Goal: Navigation & Orientation: Find specific page/section

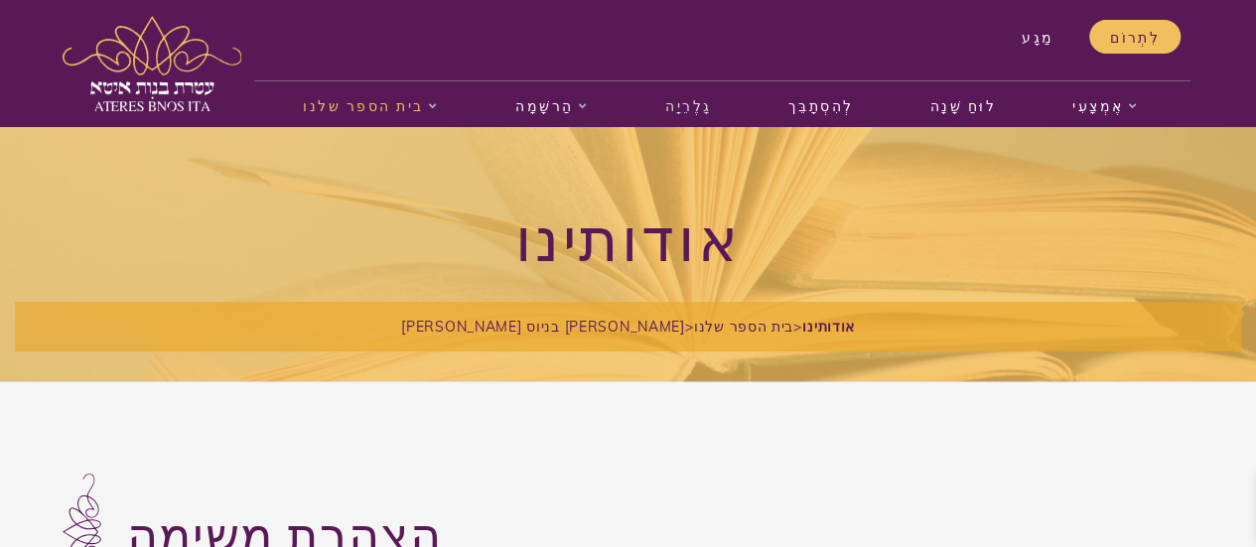
click at [683, 106] on font "גָלֶרֵיָה" at bounding box center [688, 104] width 47 height 21
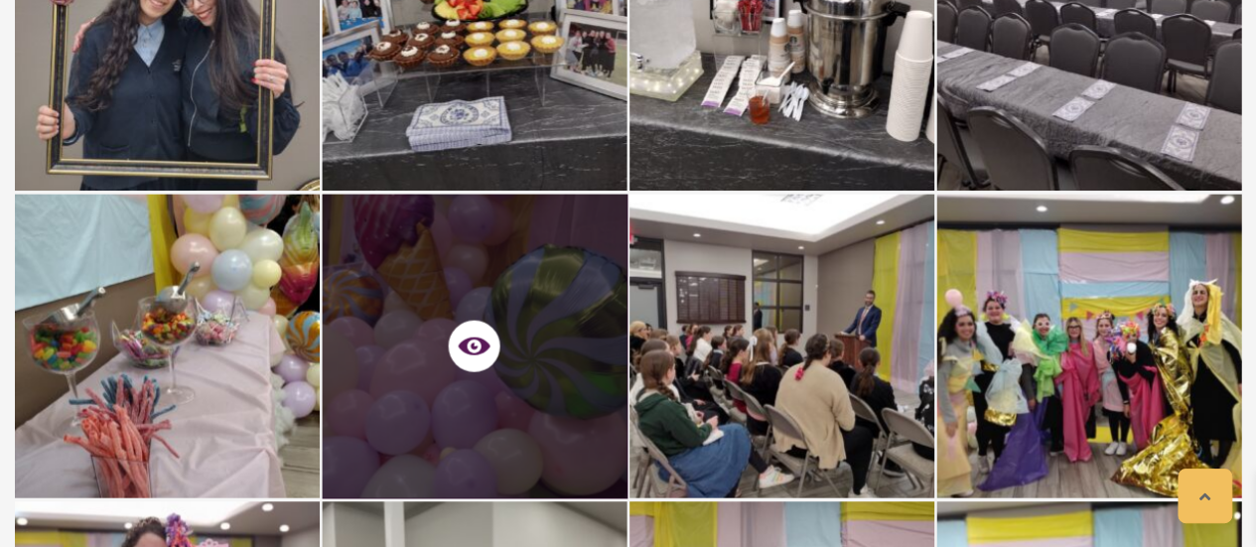
scroll to position [2221, 0]
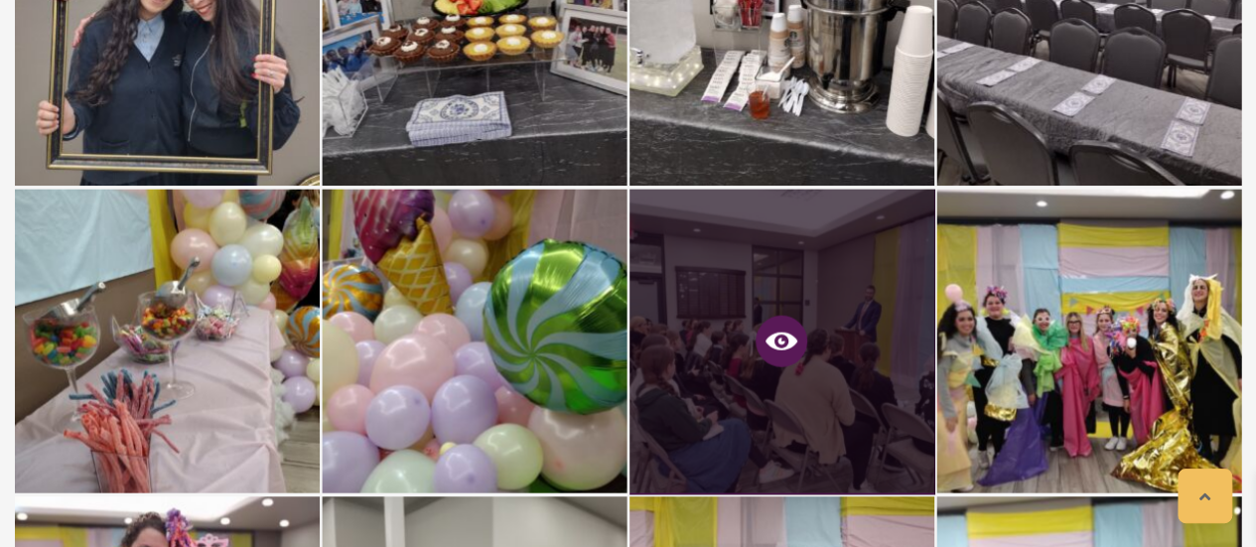
click at [771, 333] on icon at bounding box center [782, 342] width 32 height 18
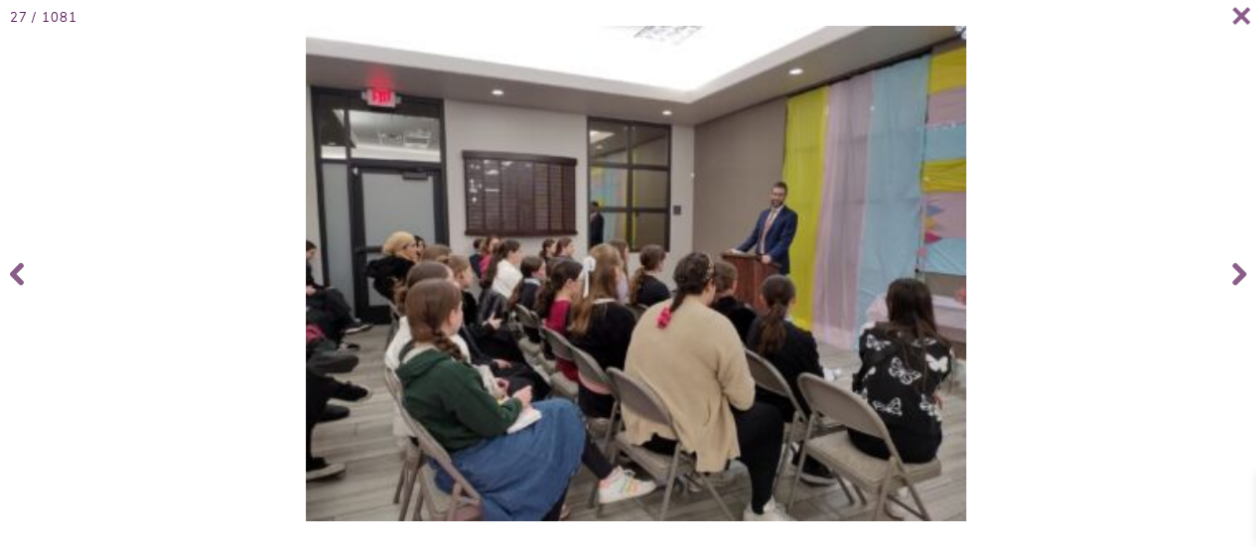
scroll to position [2414, 0]
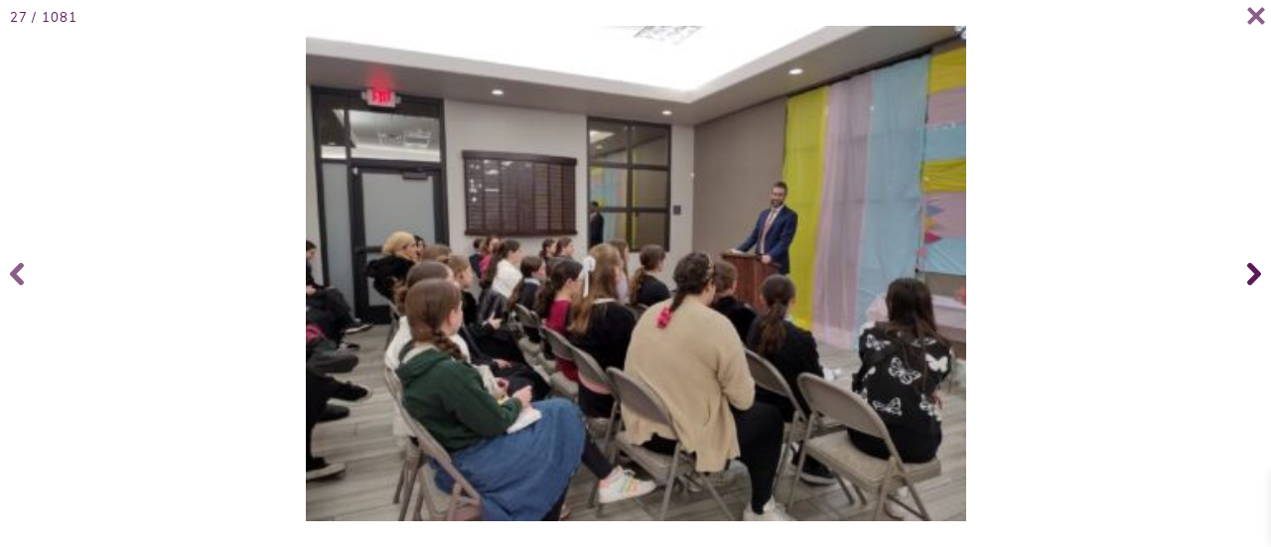
click at [1240, 273] on span at bounding box center [1252, 273] width 40 height 79
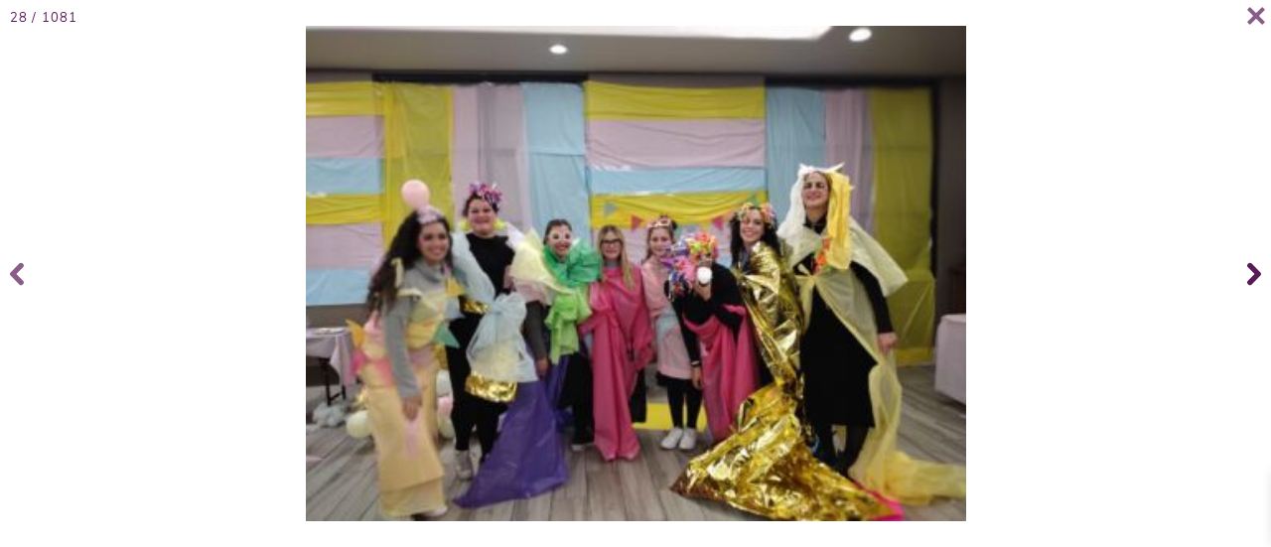
click at [1240, 273] on span at bounding box center [1252, 273] width 40 height 79
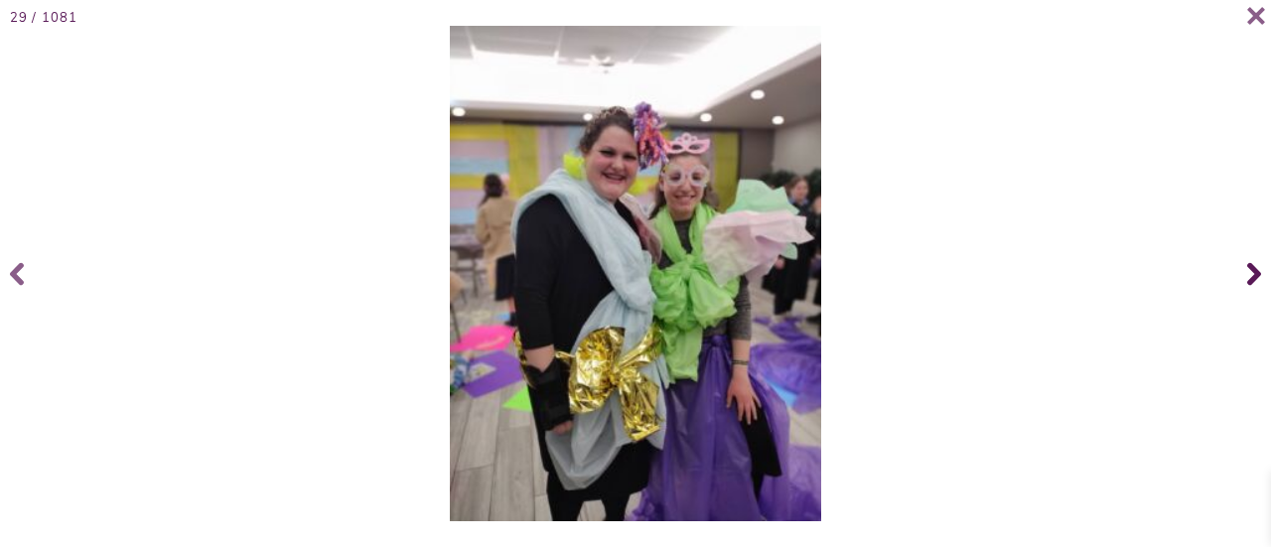
click at [1240, 273] on span at bounding box center [1252, 273] width 40 height 79
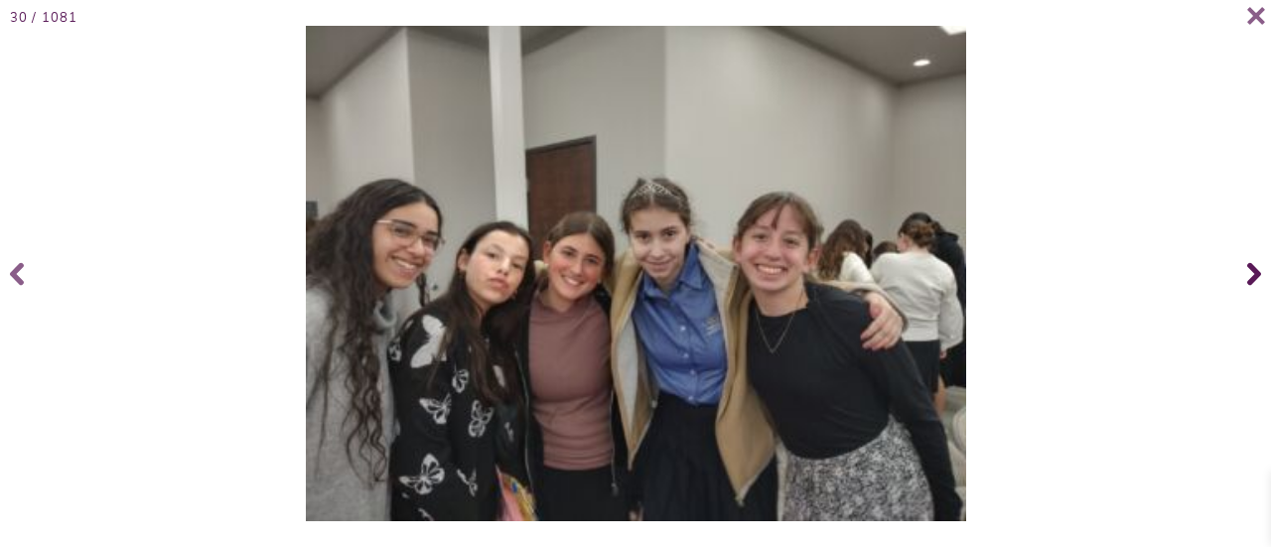
click at [1240, 273] on span at bounding box center [1252, 273] width 40 height 79
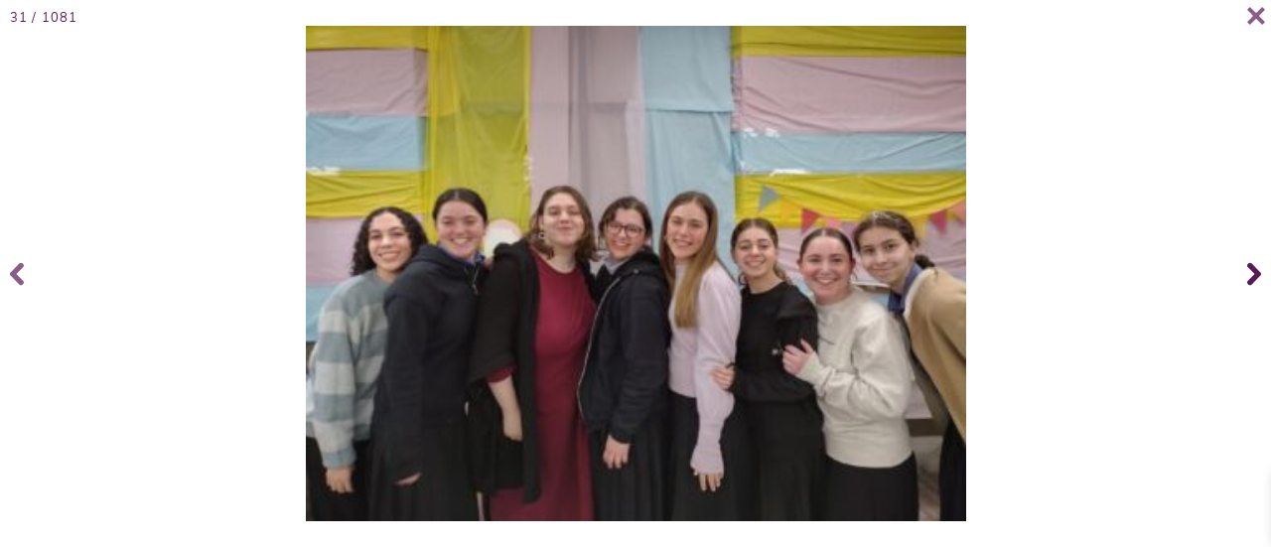
click at [1240, 273] on span at bounding box center [1252, 273] width 40 height 79
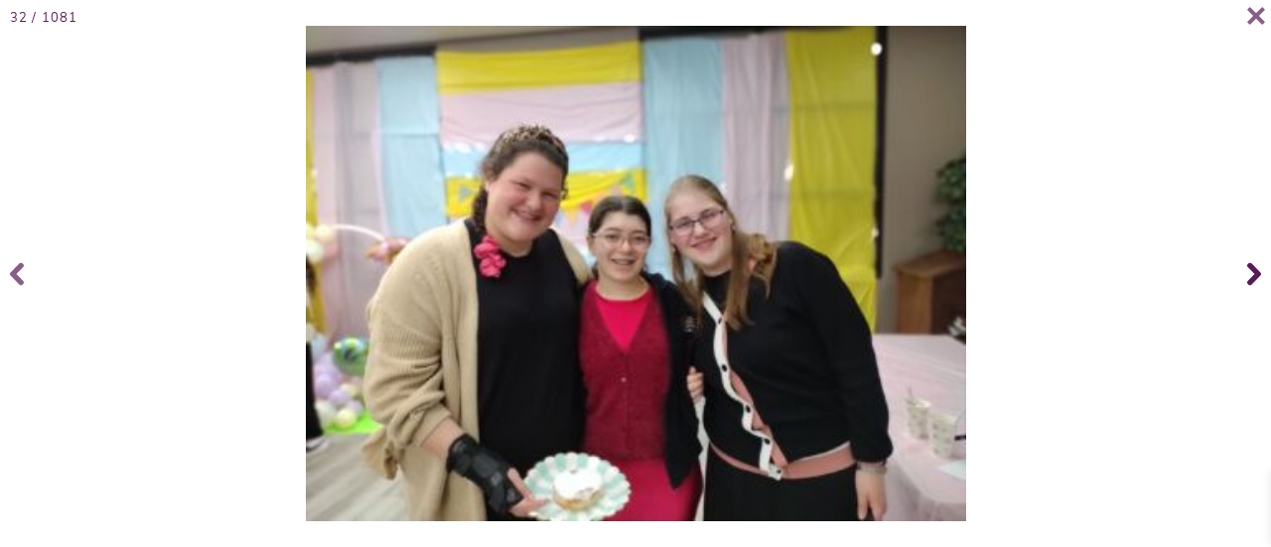
click at [1240, 273] on span at bounding box center [1252, 273] width 40 height 79
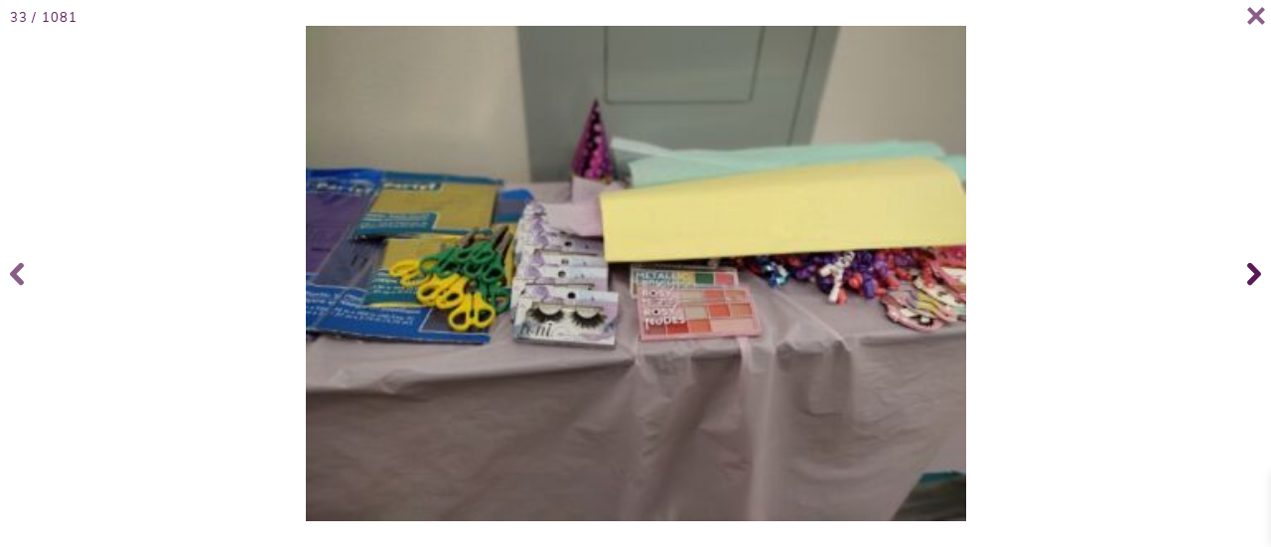
click at [1240, 273] on span at bounding box center [1252, 273] width 40 height 79
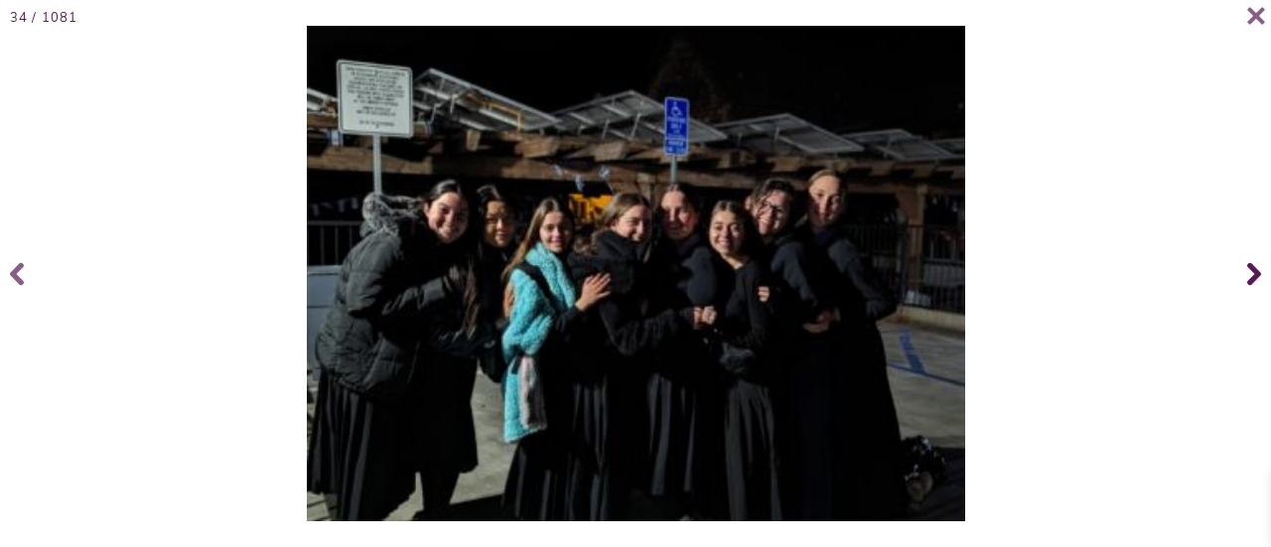
click at [1240, 273] on span at bounding box center [1252, 273] width 40 height 79
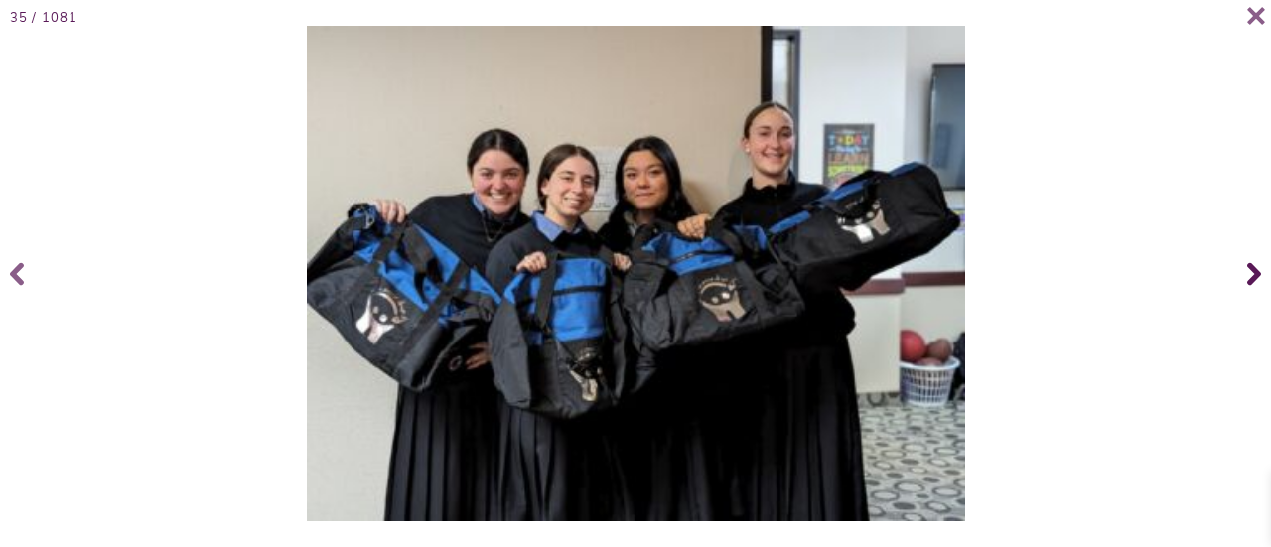
click at [1240, 273] on span at bounding box center [1252, 273] width 40 height 79
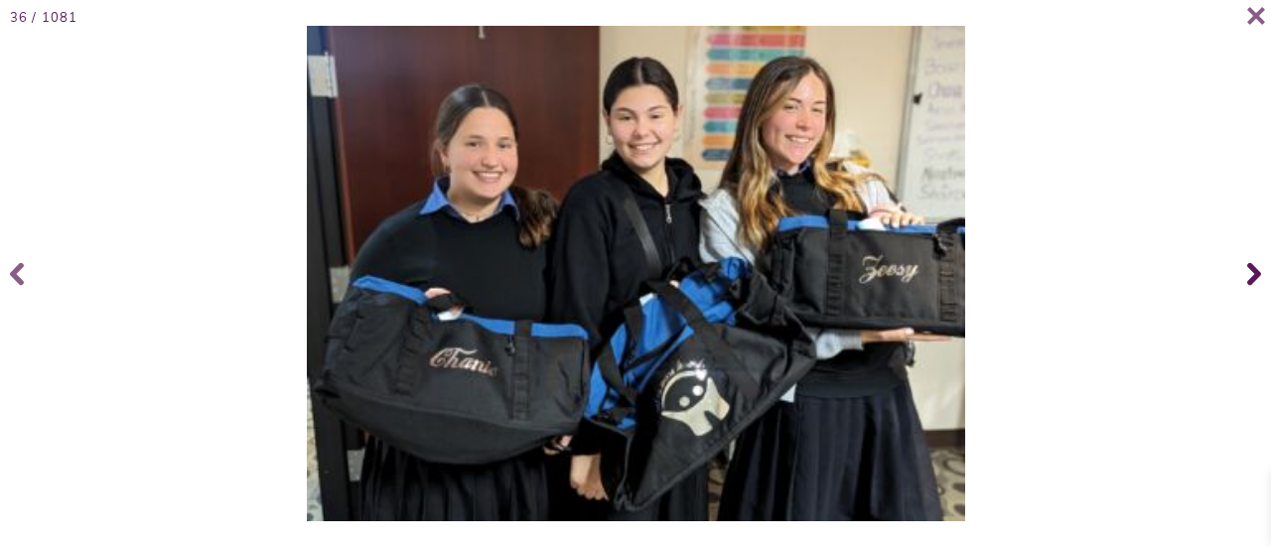
click at [1240, 273] on span at bounding box center [1252, 273] width 40 height 79
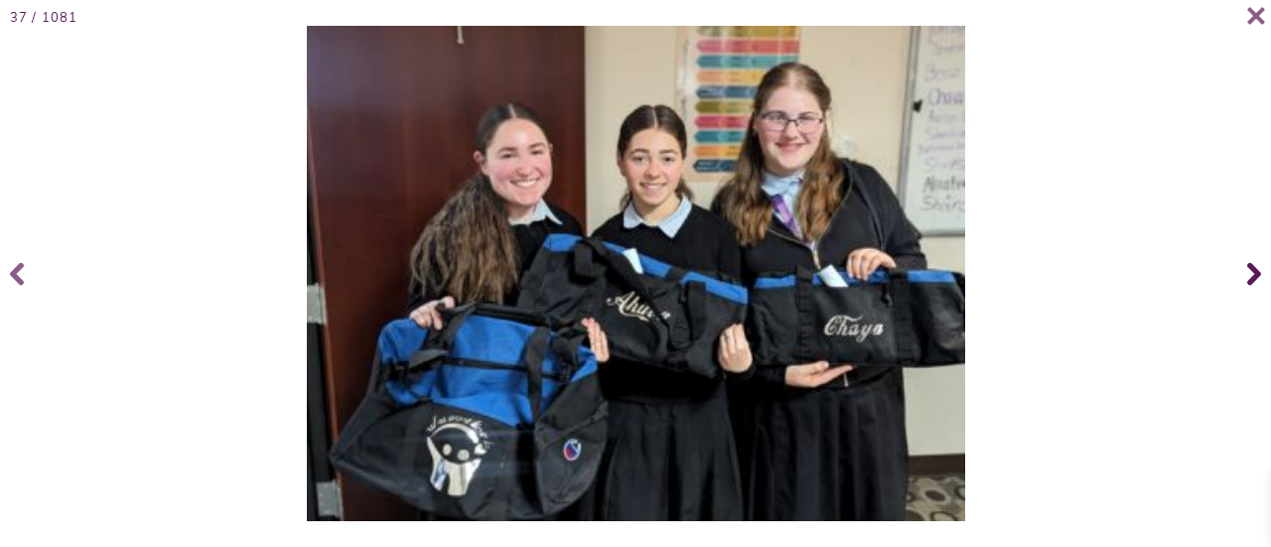
click at [1240, 273] on span at bounding box center [1252, 273] width 40 height 79
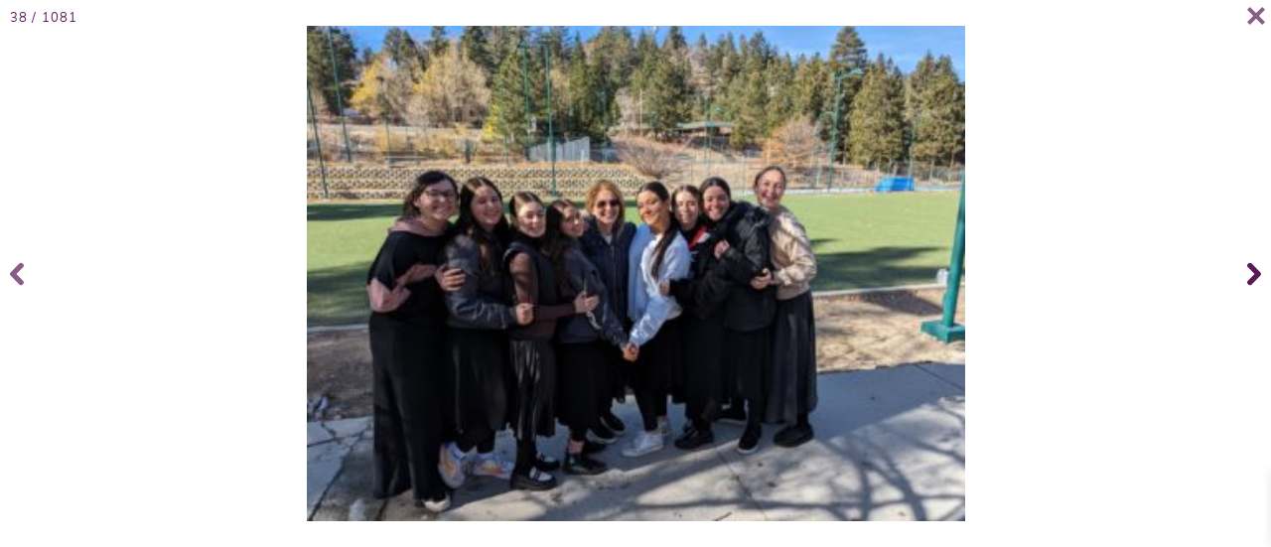
click at [1240, 273] on span at bounding box center [1252, 273] width 40 height 79
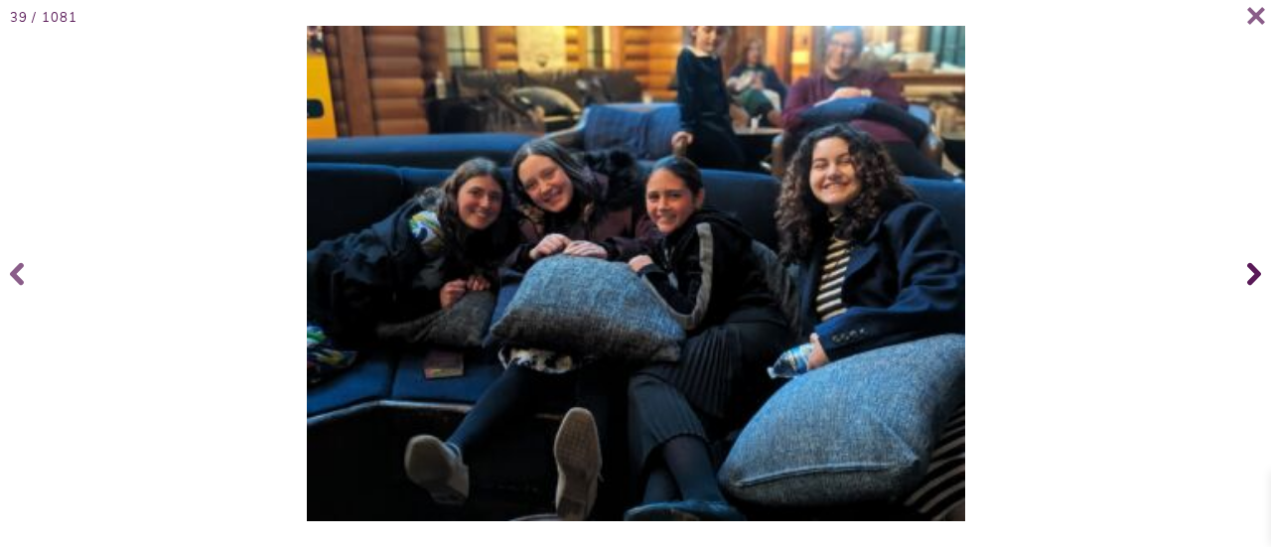
click at [1240, 273] on span at bounding box center [1252, 273] width 40 height 79
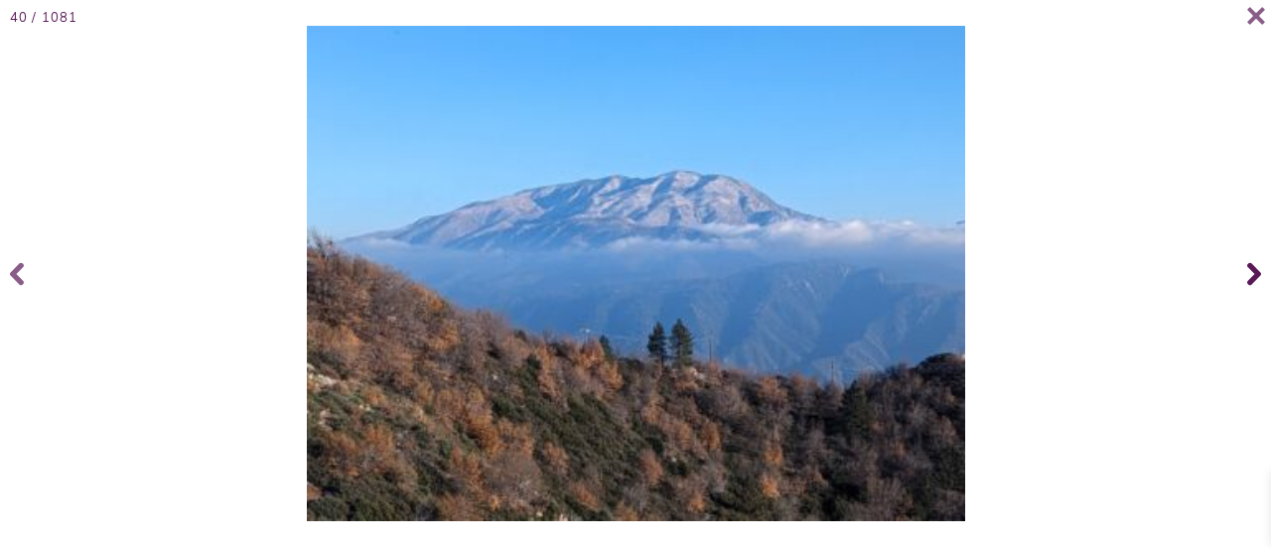
click at [1240, 273] on span at bounding box center [1252, 273] width 40 height 79
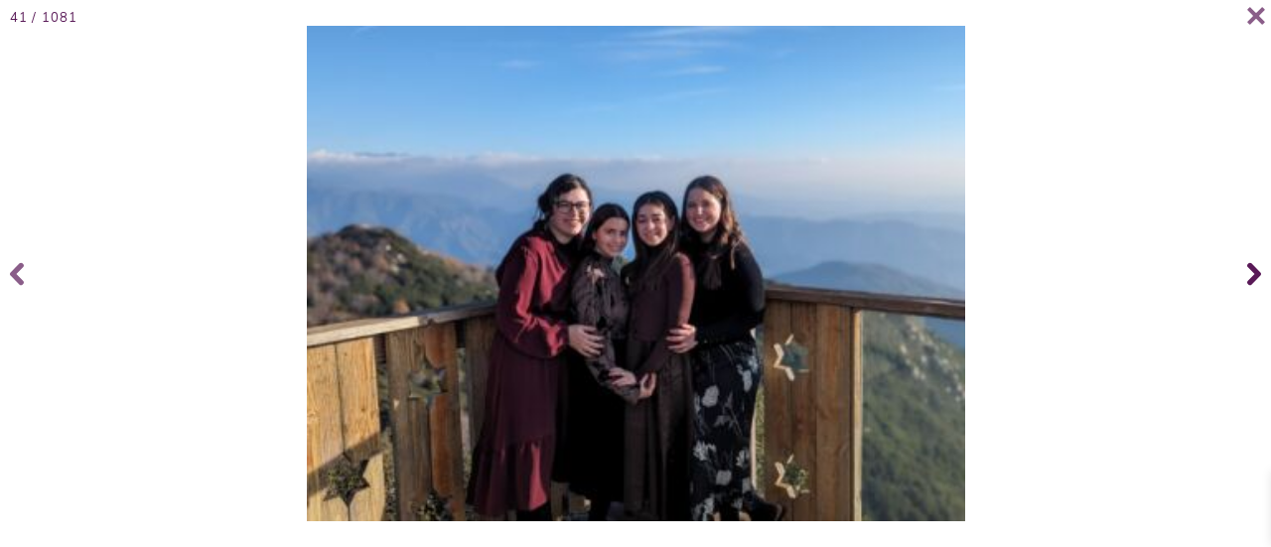
click at [1240, 273] on span at bounding box center [1252, 273] width 40 height 79
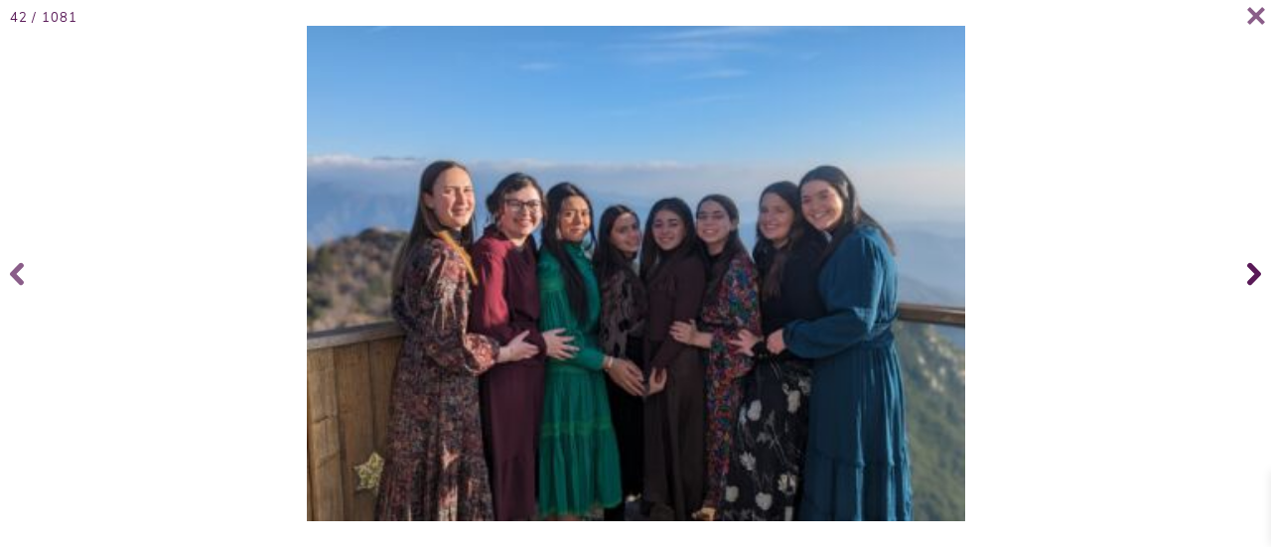
click at [1240, 273] on span at bounding box center [1252, 273] width 40 height 79
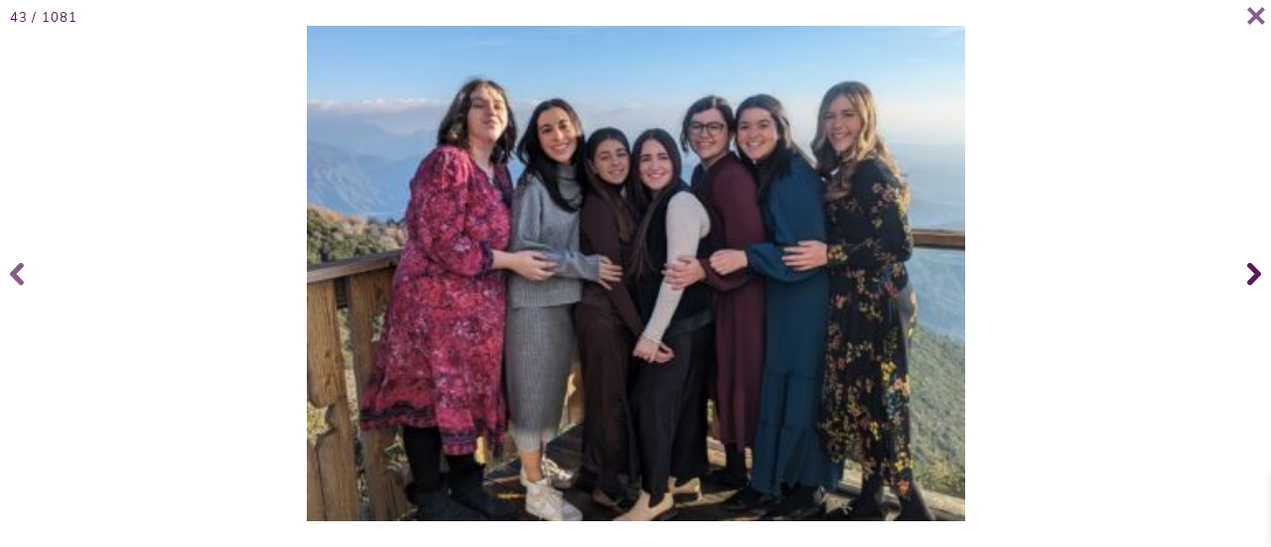
click at [1240, 273] on span at bounding box center [1252, 273] width 40 height 79
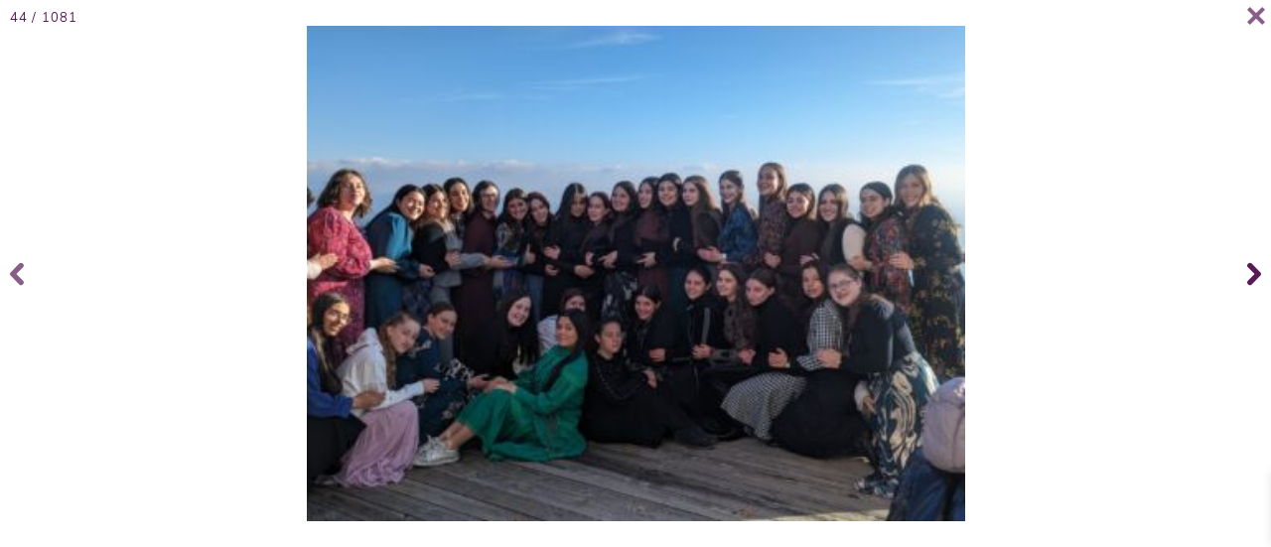
click at [1240, 273] on span at bounding box center [1252, 273] width 40 height 79
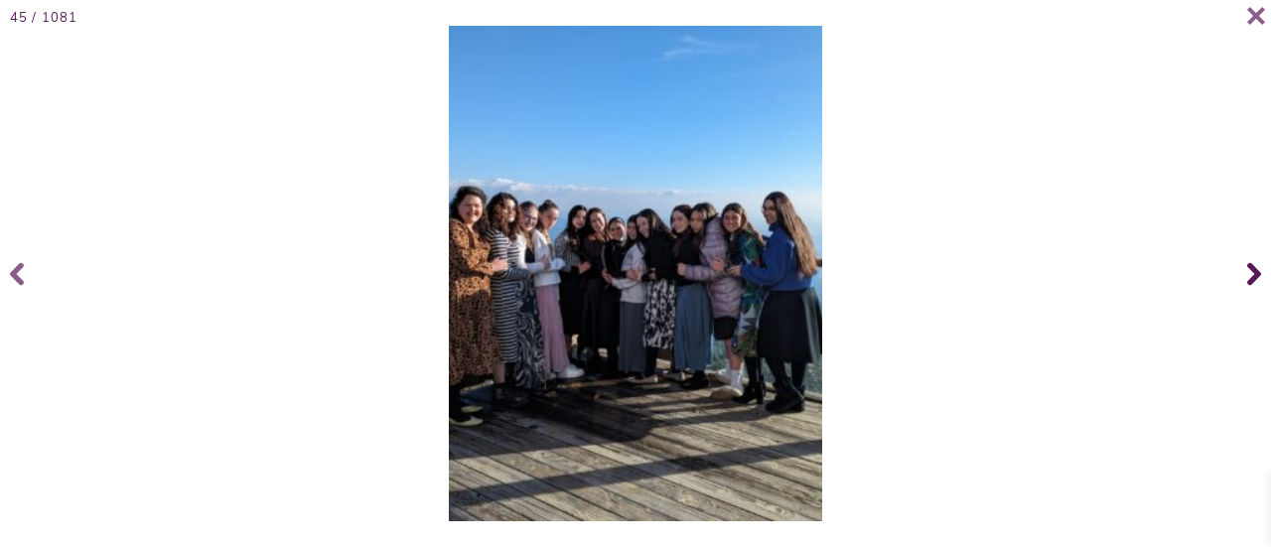
click at [1240, 273] on span at bounding box center [1252, 273] width 40 height 79
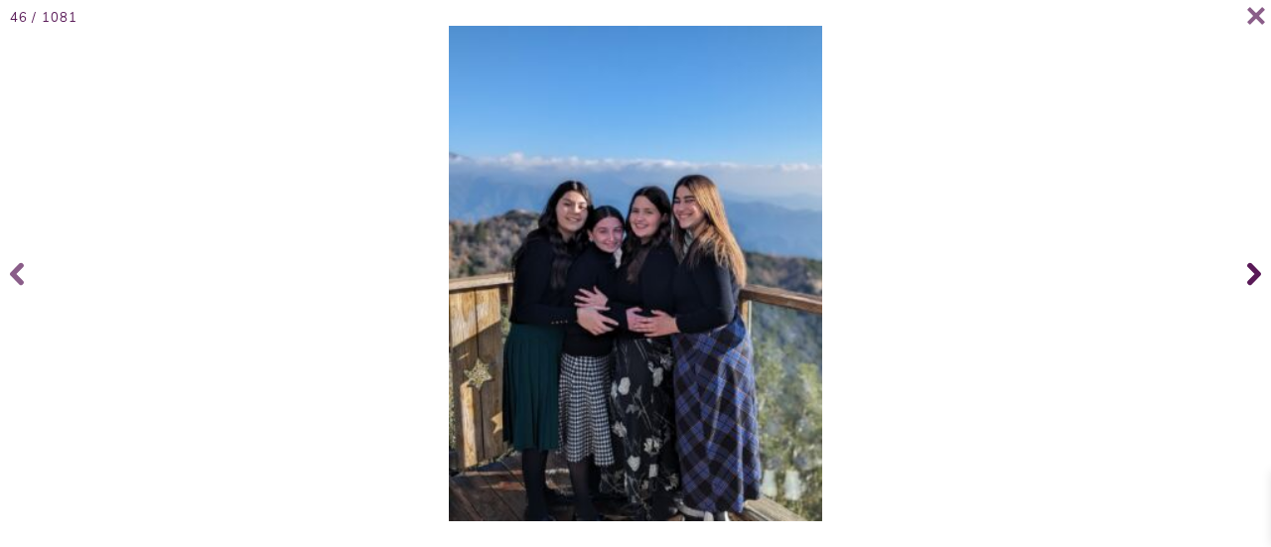
click at [1240, 273] on span at bounding box center [1252, 273] width 40 height 79
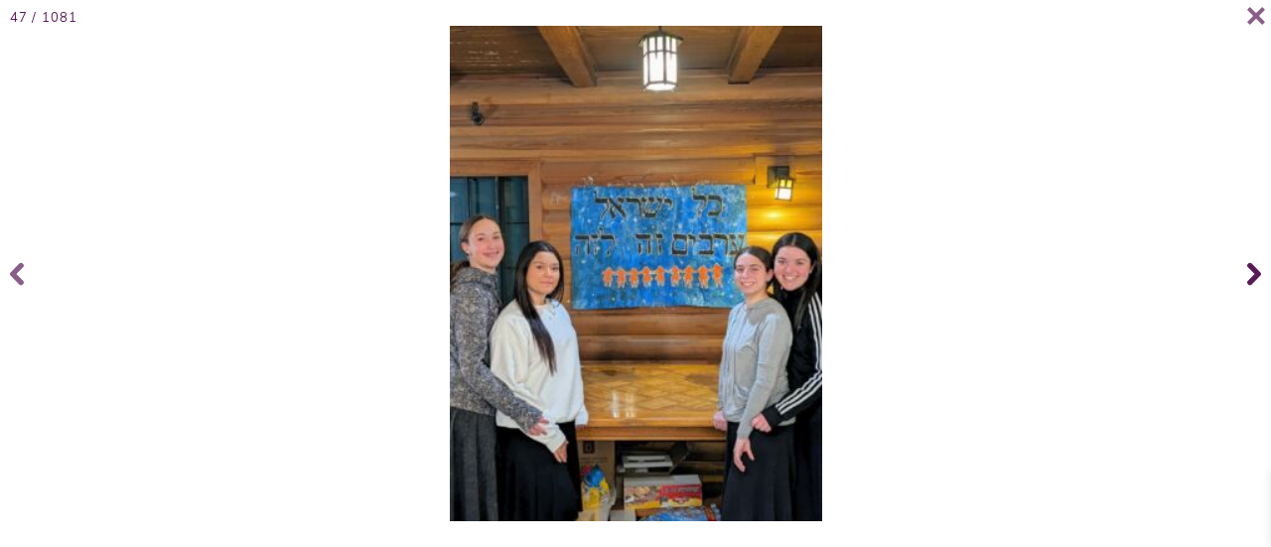
click at [1240, 273] on span at bounding box center [1252, 273] width 40 height 79
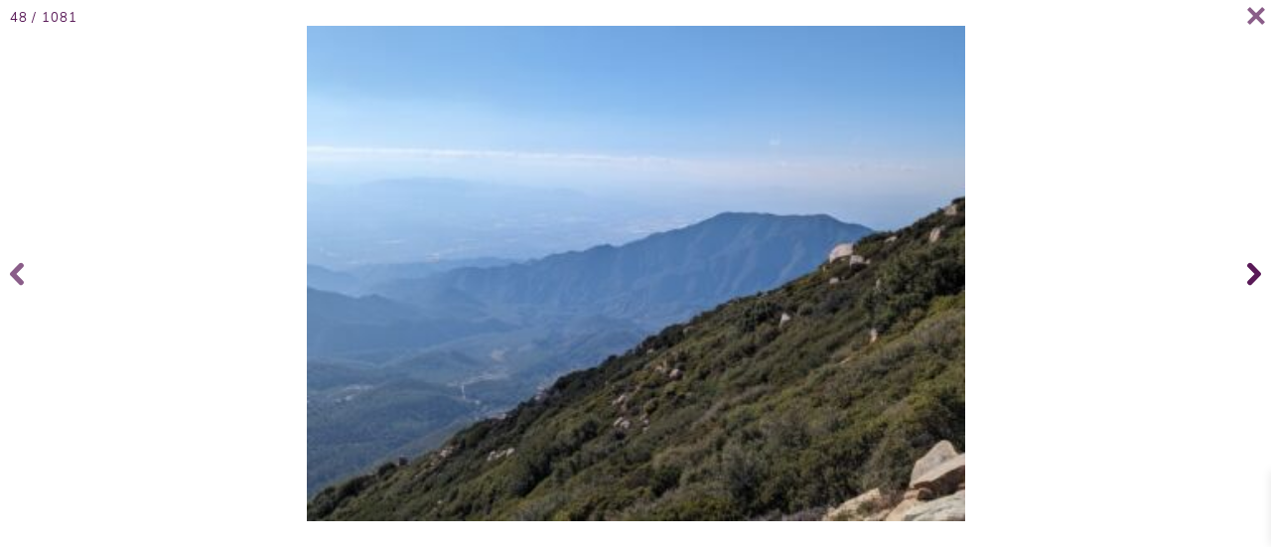
click at [1240, 273] on span at bounding box center [1252, 273] width 40 height 79
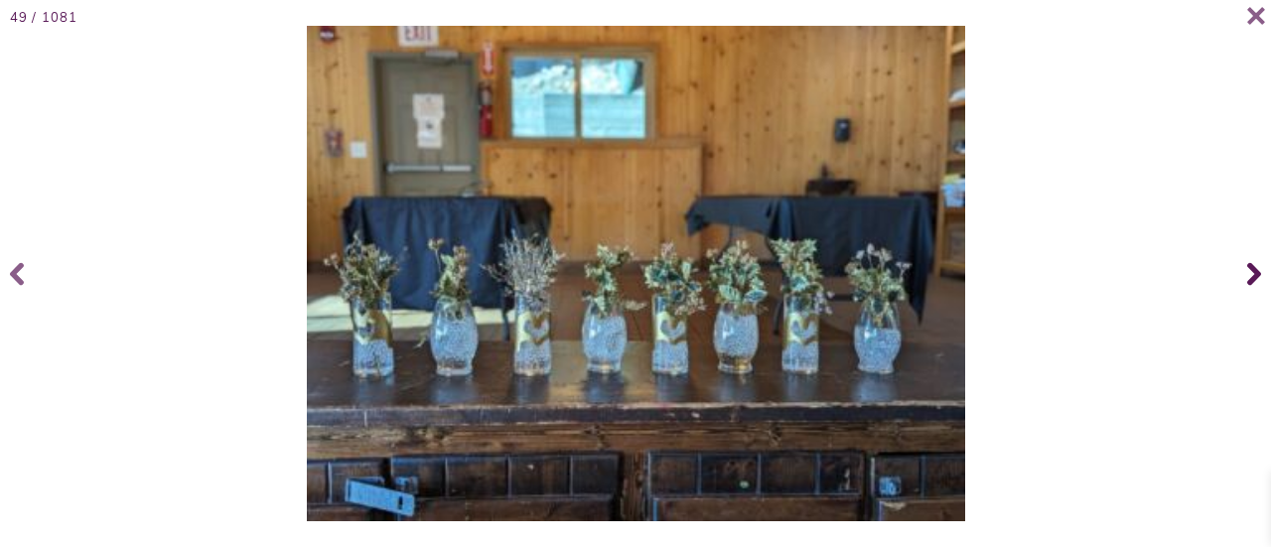
click at [1240, 273] on span at bounding box center [1252, 273] width 40 height 79
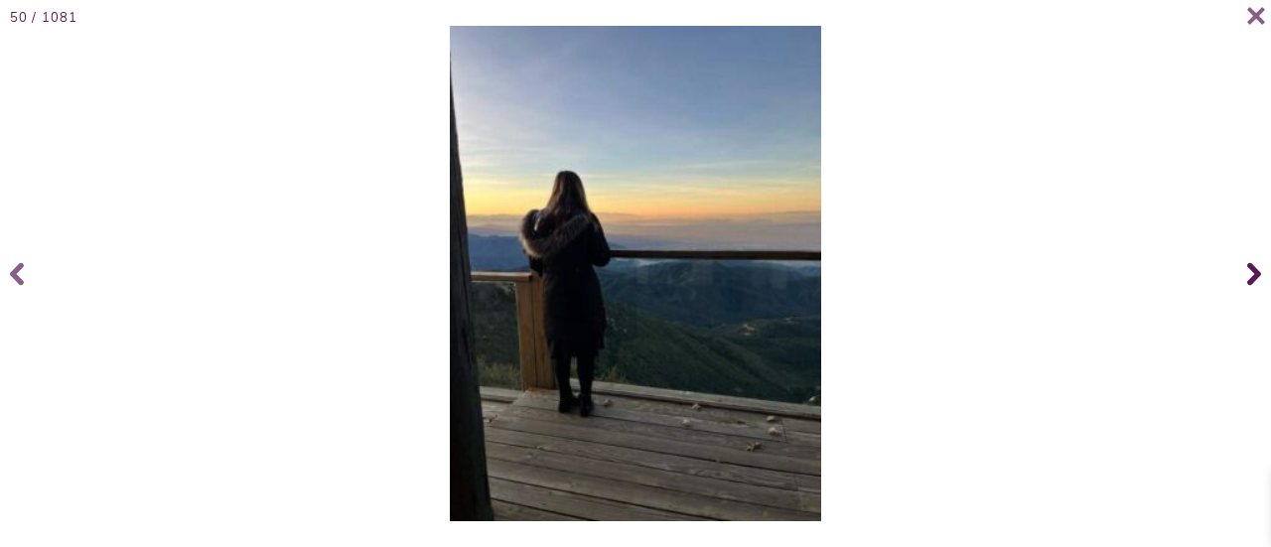
click at [1240, 273] on span at bounding box center [1252, 273] width 40 height 79
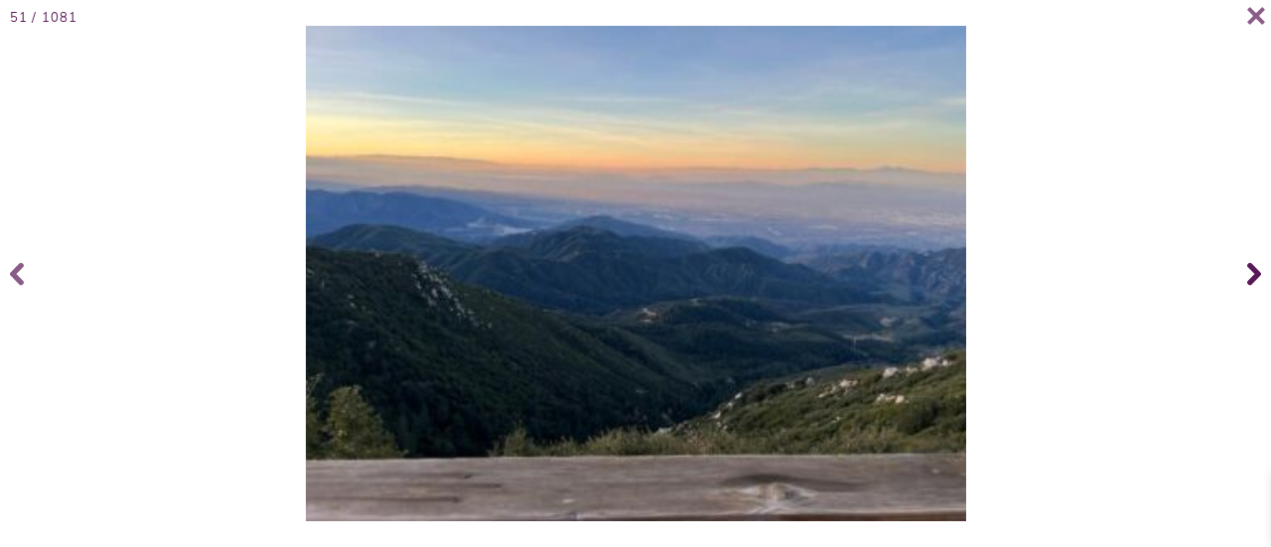
click at [1240, 273] on span at bounding box center [1252, 273] width 40 height 79
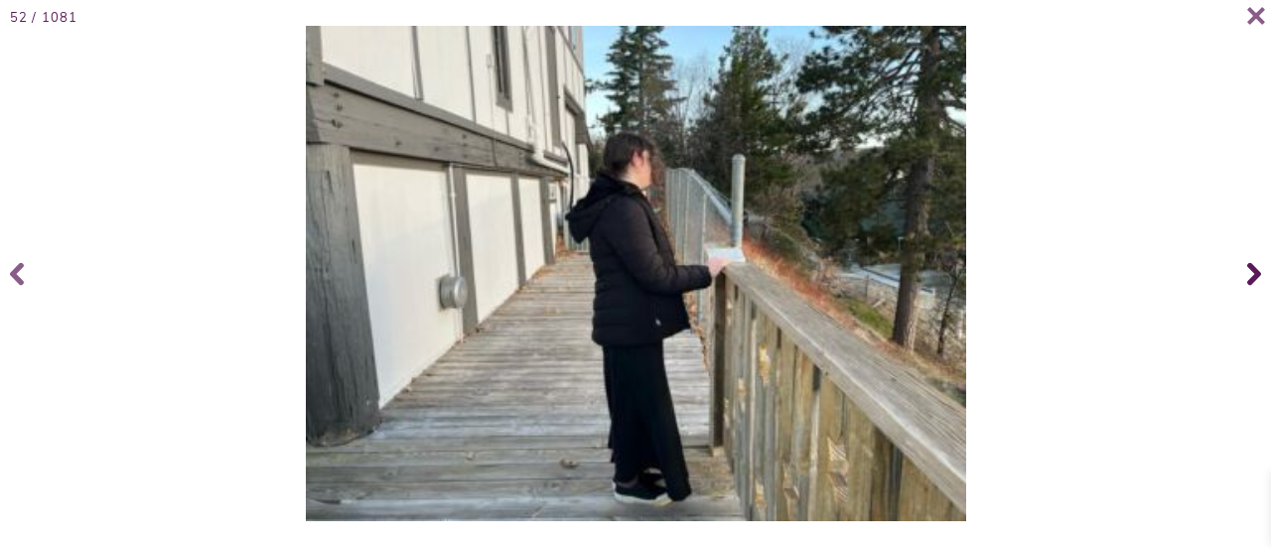
click at [1240, 273] on span at bounding box center [1252, 273] width 40 height 79
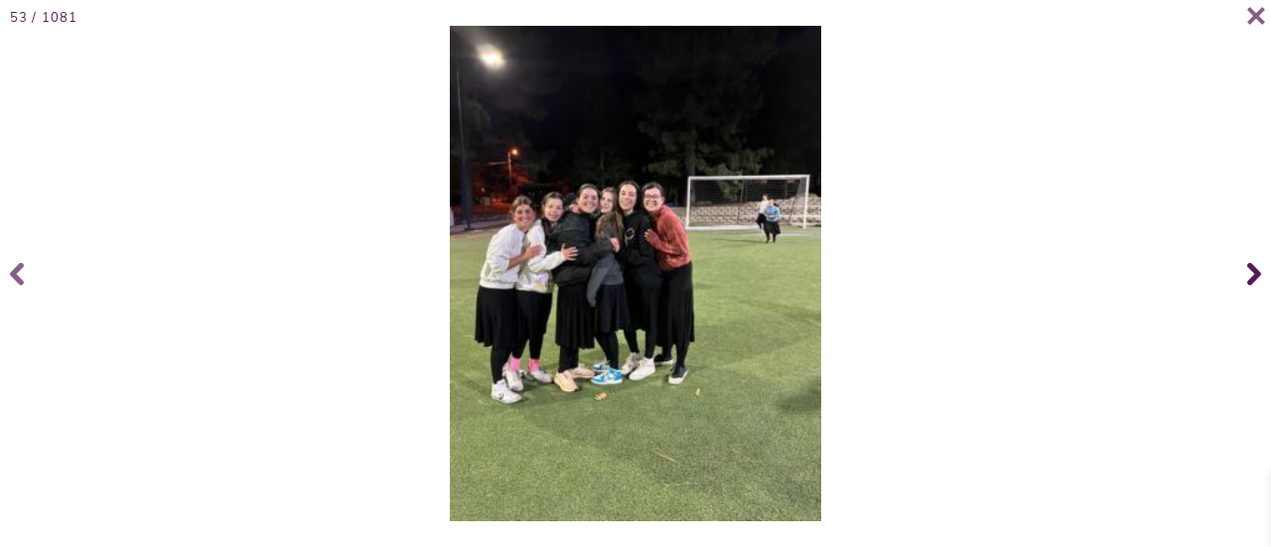
click at [1240, 273] on span at bounding box center [1252, 273] width 40 height 79
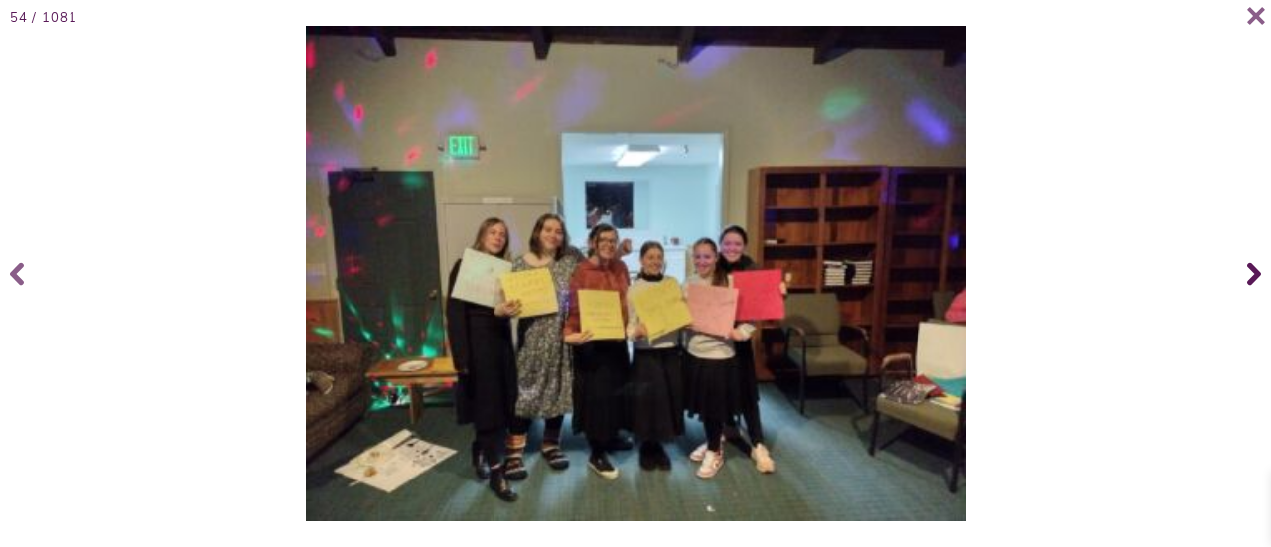
click at [1240, 273] on span at bounding box center [1252, 273] width 40 height 79
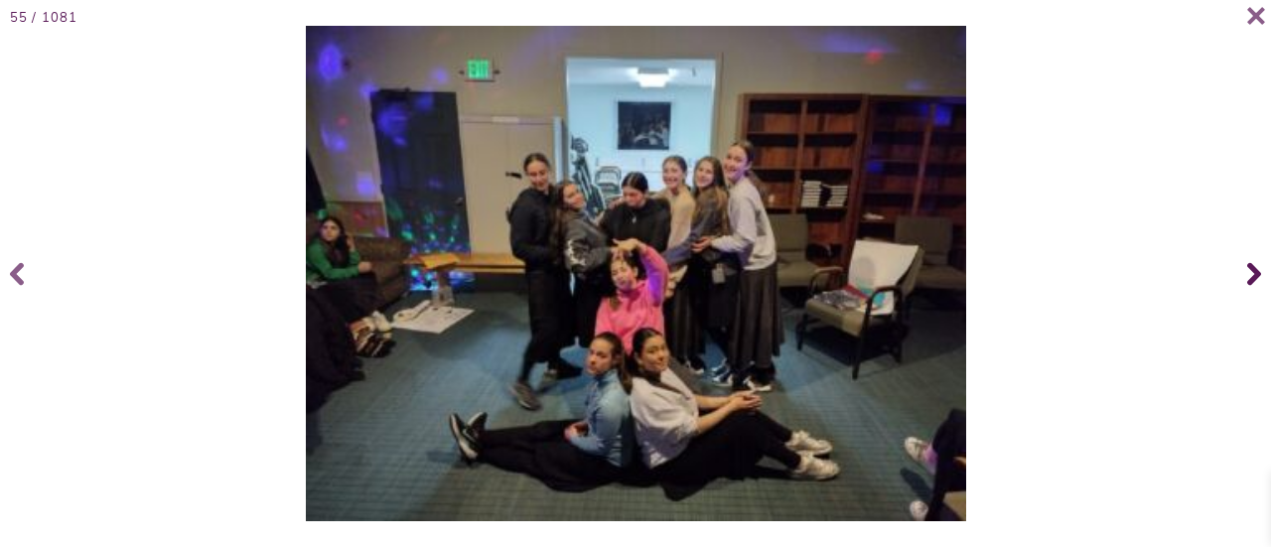
click at [1240, 273] on span at bounding box center [1252, 273] width 40 height 79
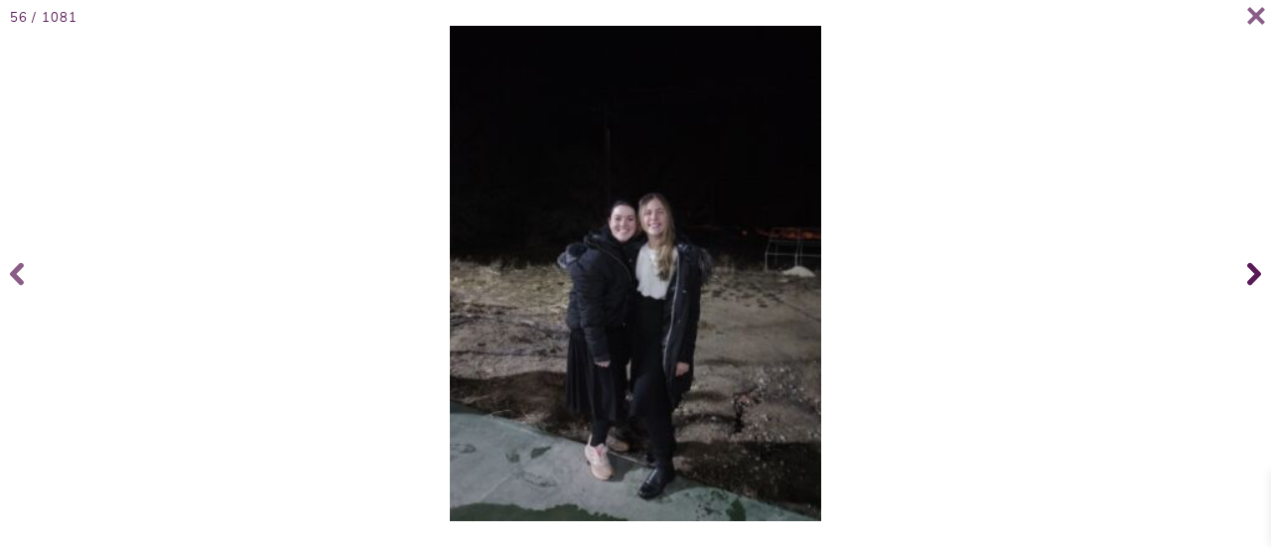
click at [1240, 273] on span at bounding box center [1252, 273] width 40 height 79
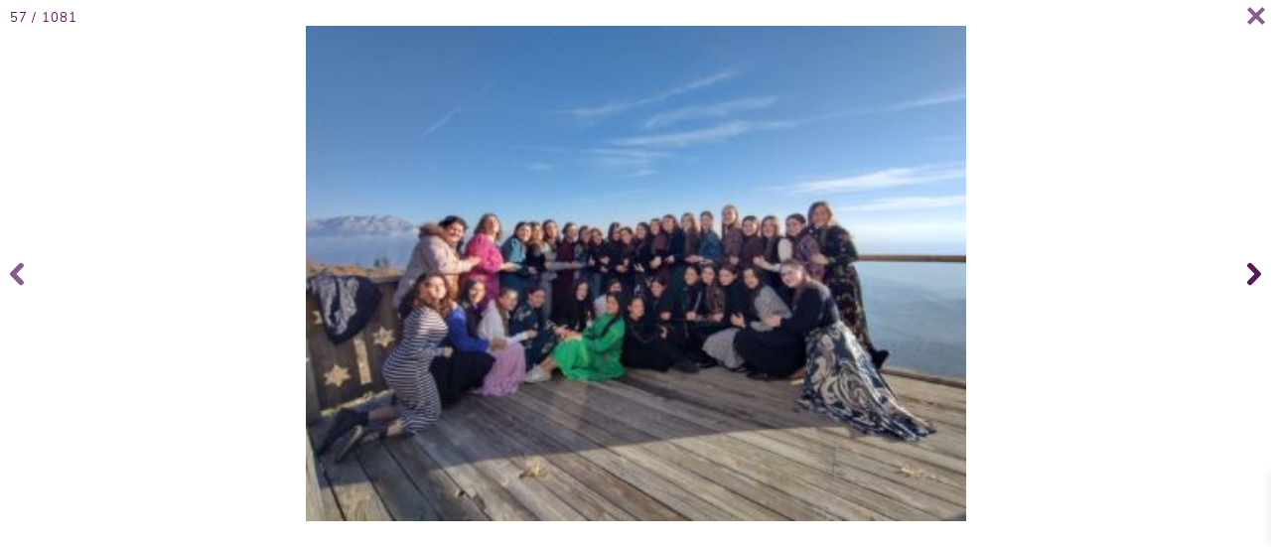
click at [1250, 276] on icon at bounding box center [1254, 273] width 14 height 79
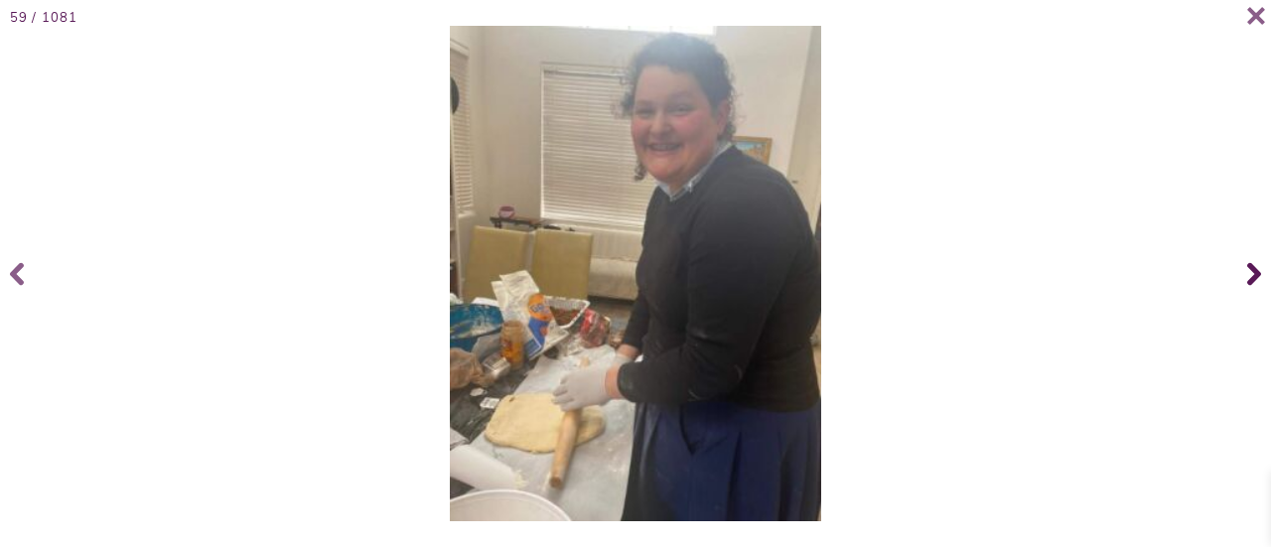
click at [1250, 276] on icon at bounding box center [1254, 273] width 14 height 79
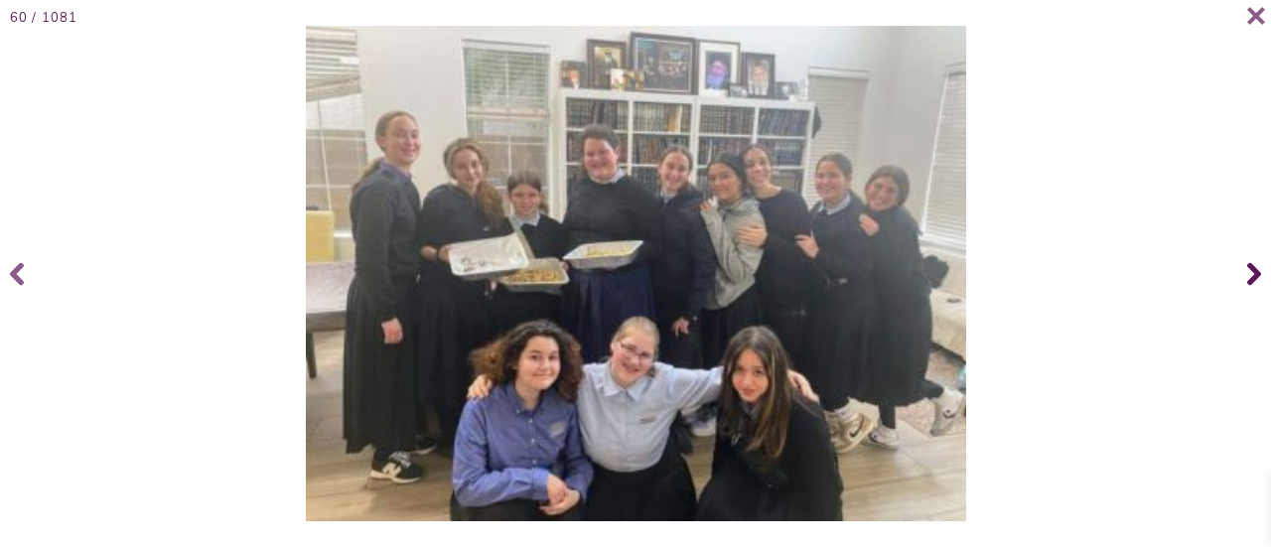
click at [1250, 276] on icon at bounding box center [1254, 273] width 14 height 79
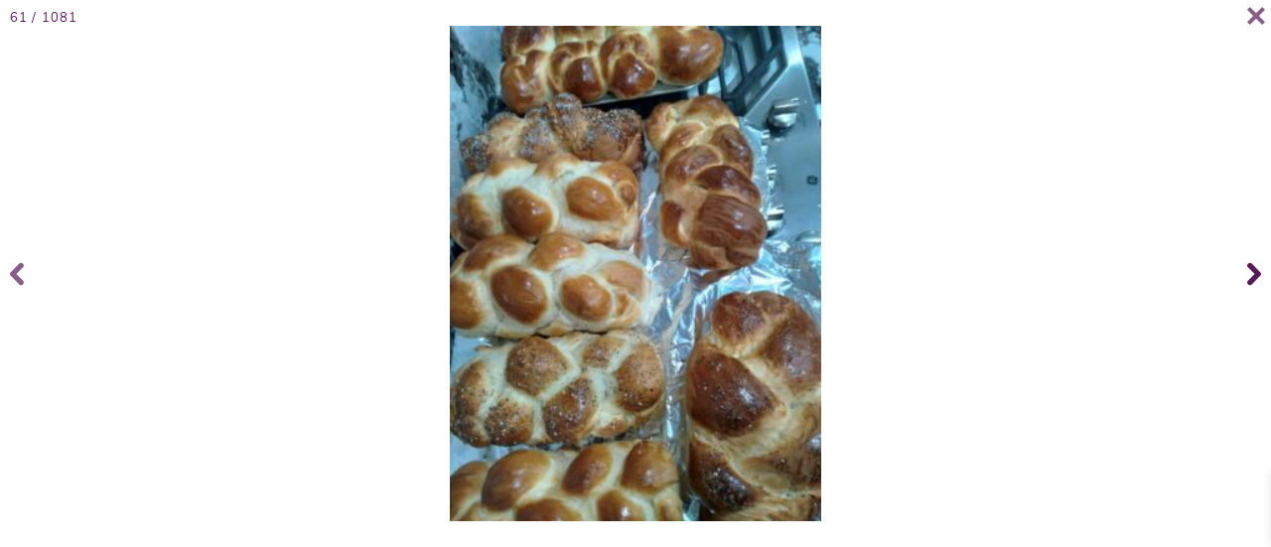
click at [1250, 276] on icon at bounding box center [1254, 273] width 14 height 79
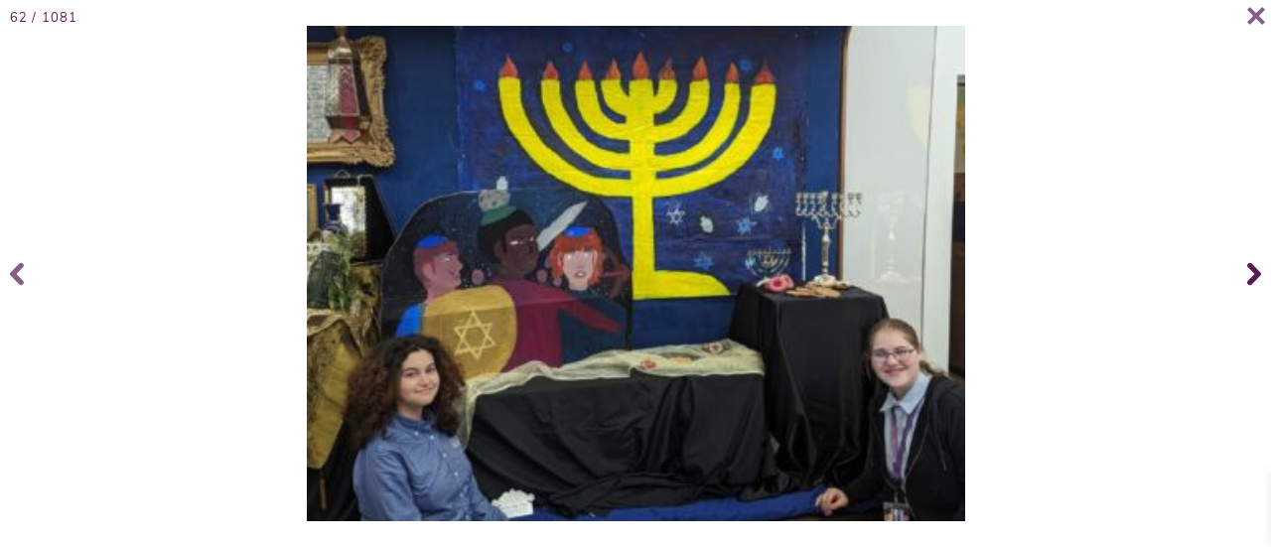
click at [1250, 276] on icon at bounding box center [1254, 273] width 14 height 79
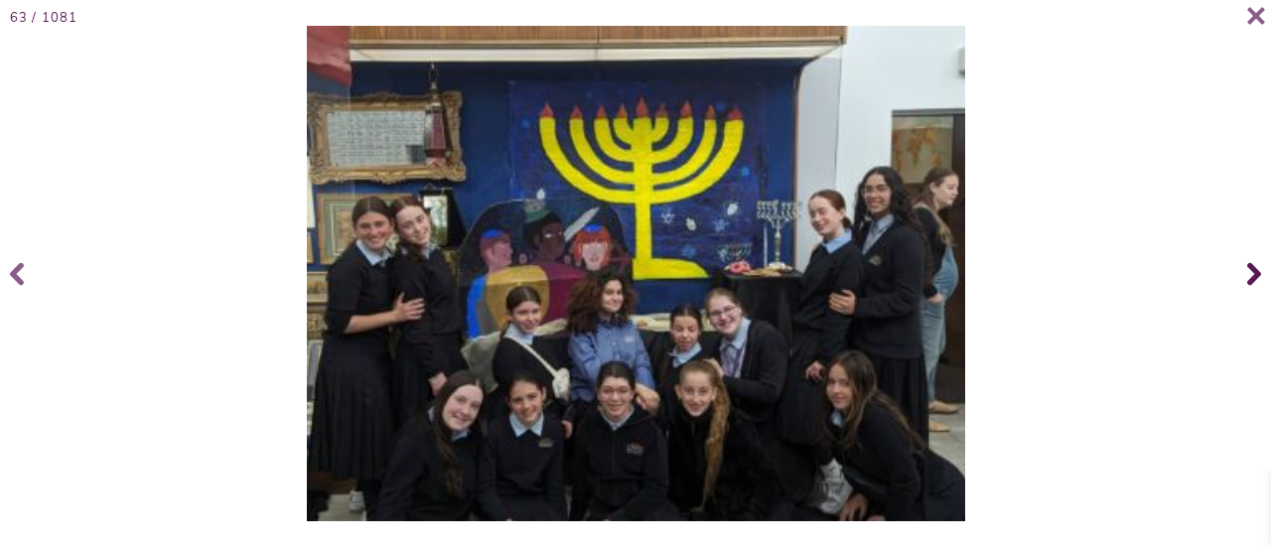
click at [1250, 276] on icon at bounding box center [1254, 273] width 14 height 79
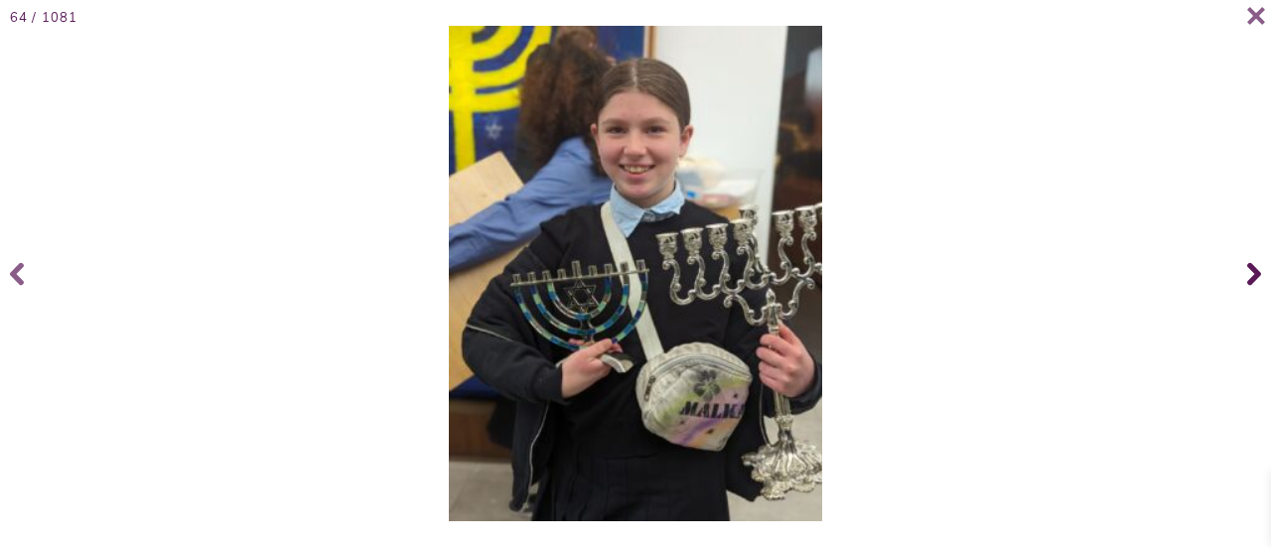
click at [1250, 276] on icon at bounding box center [1254, 273] width 14 height 79
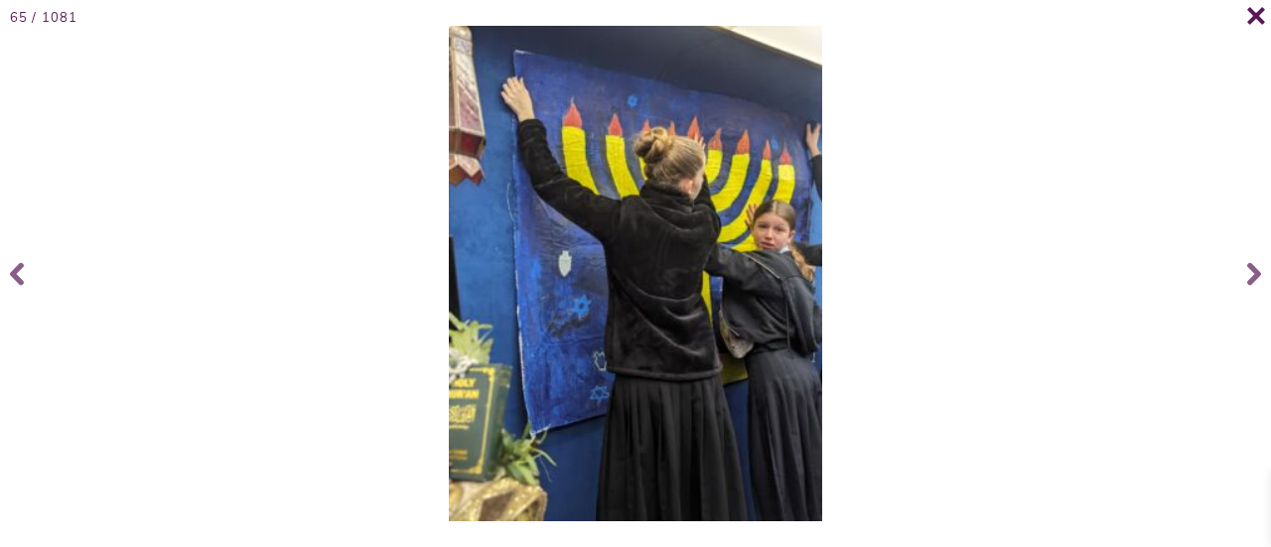
click at [1248, 23] on icon at bounding box center [1256, 15] width 18 height 17
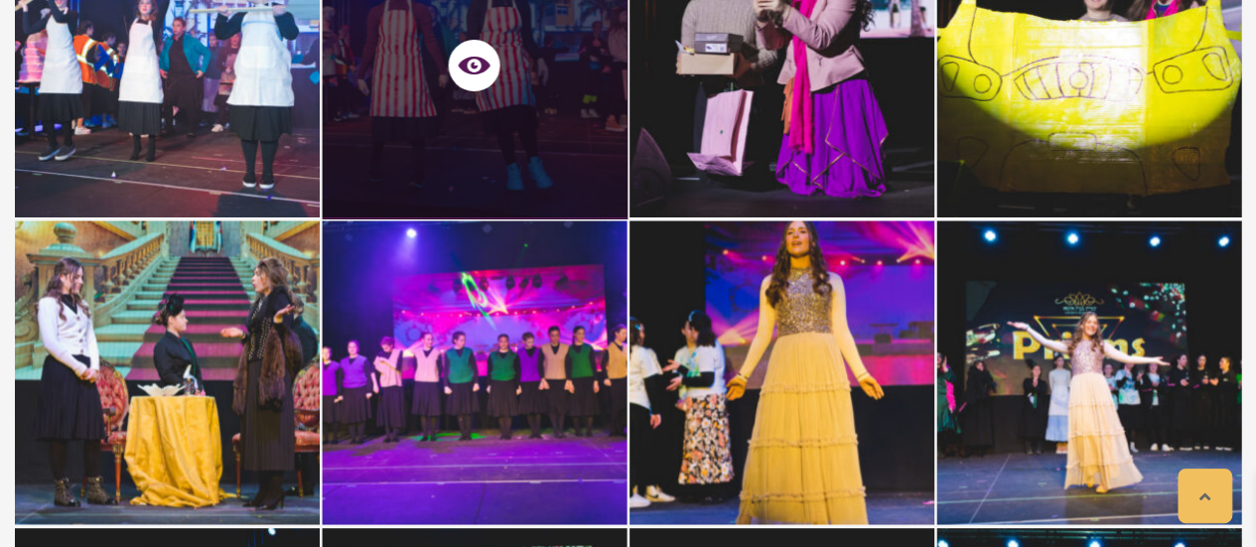
scroll to position [16947, 0]
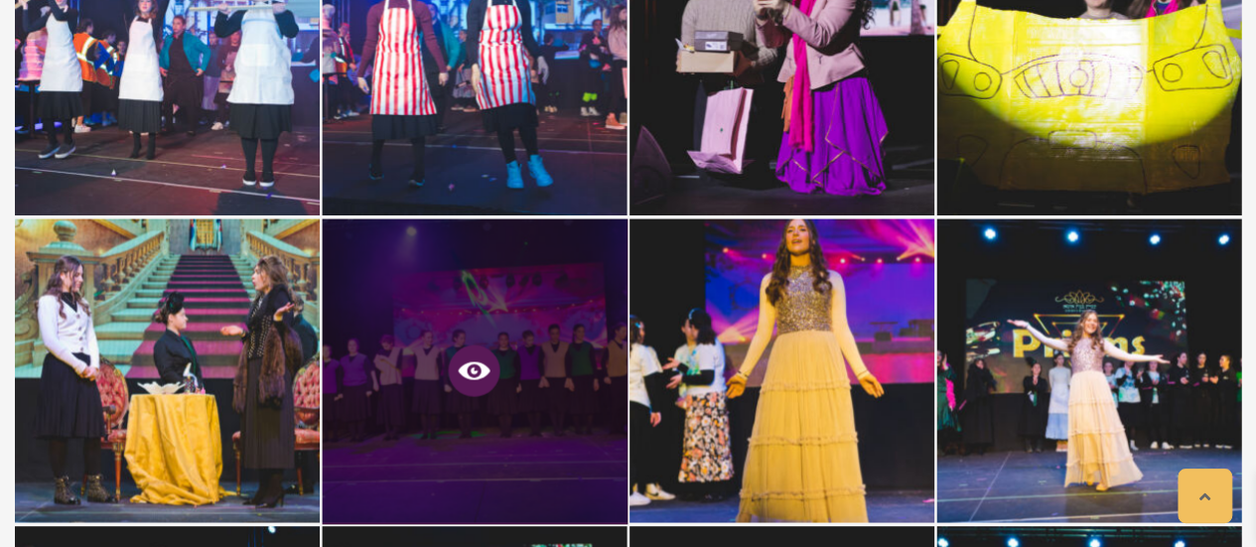
click at [473, 355] on icon at bounding box center [475, 371] width 32 height 32
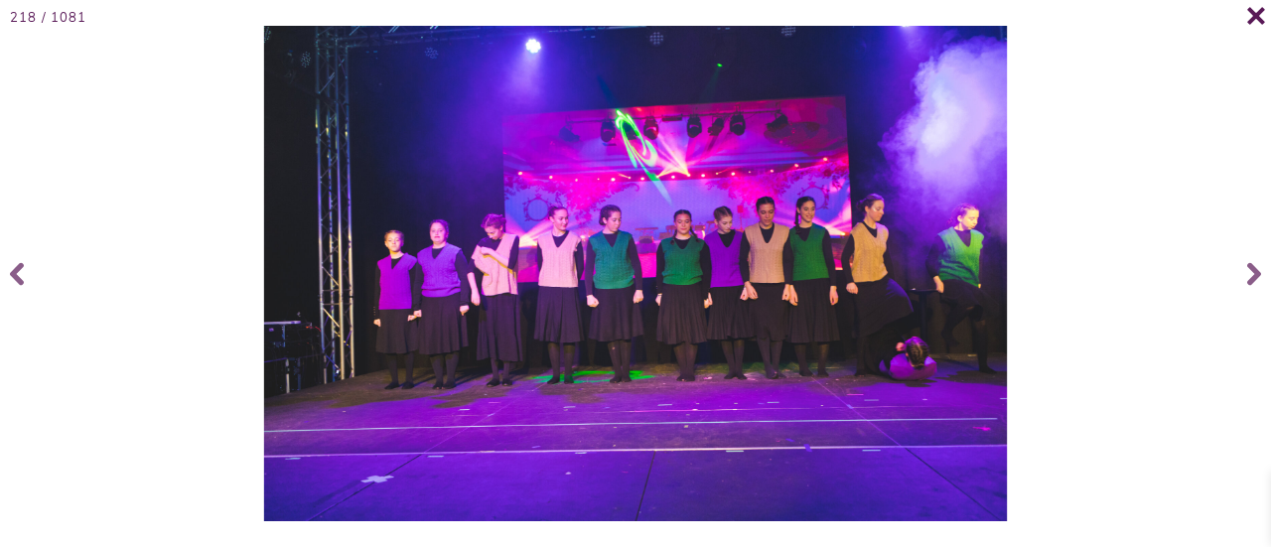
click at [1252, 30] on span at bounding box center [1247, 25] width 40 height 40
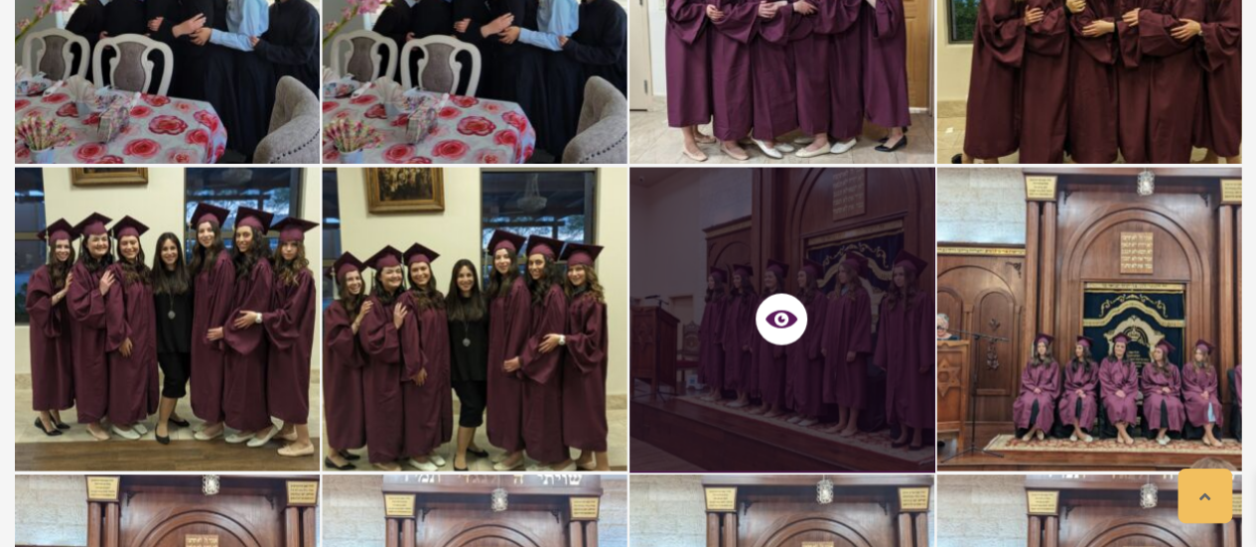
scroll to position [24378, 0]
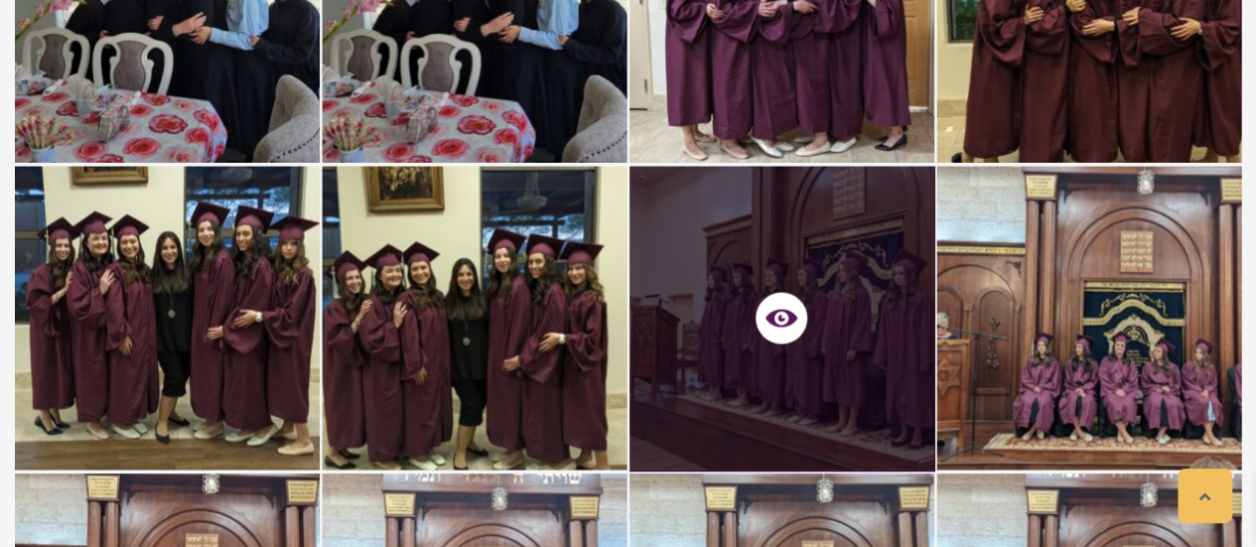
click at [451, 289] on div at bounding box center [475, 318] width 305 height 305
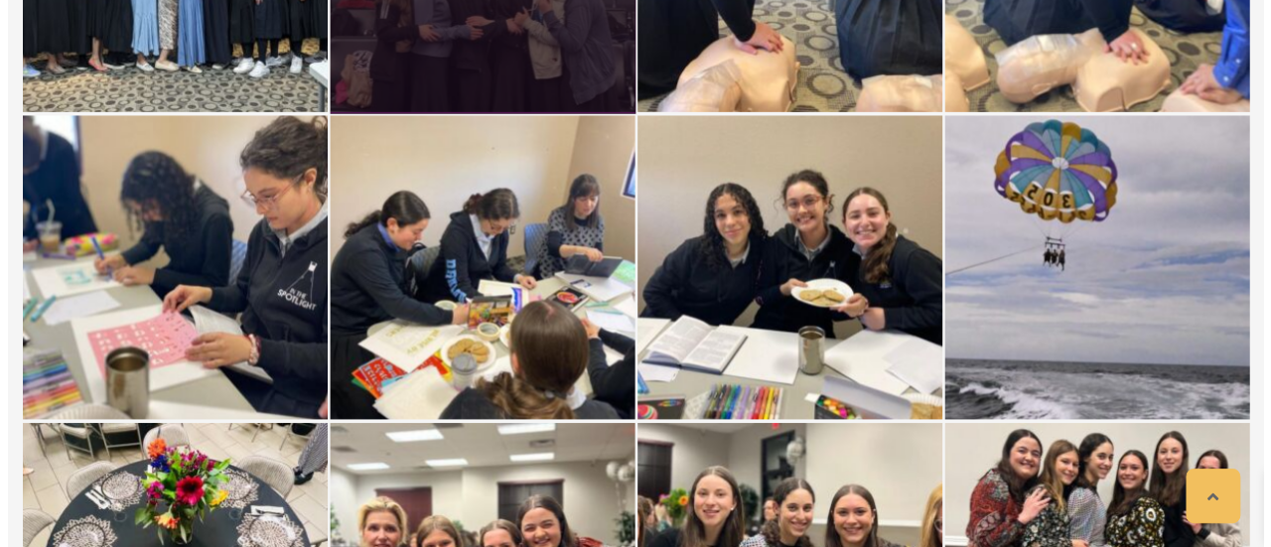
scroll to position [25987, 0]
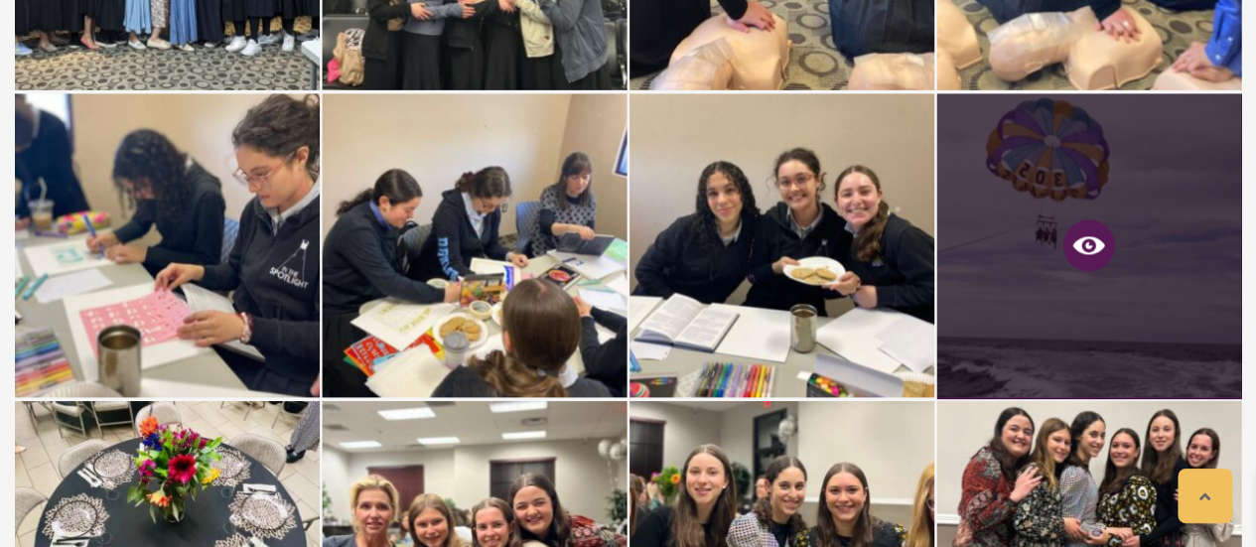
click at [1096, 229] on icon at bounding box center [1090, 245] width 32 height 32
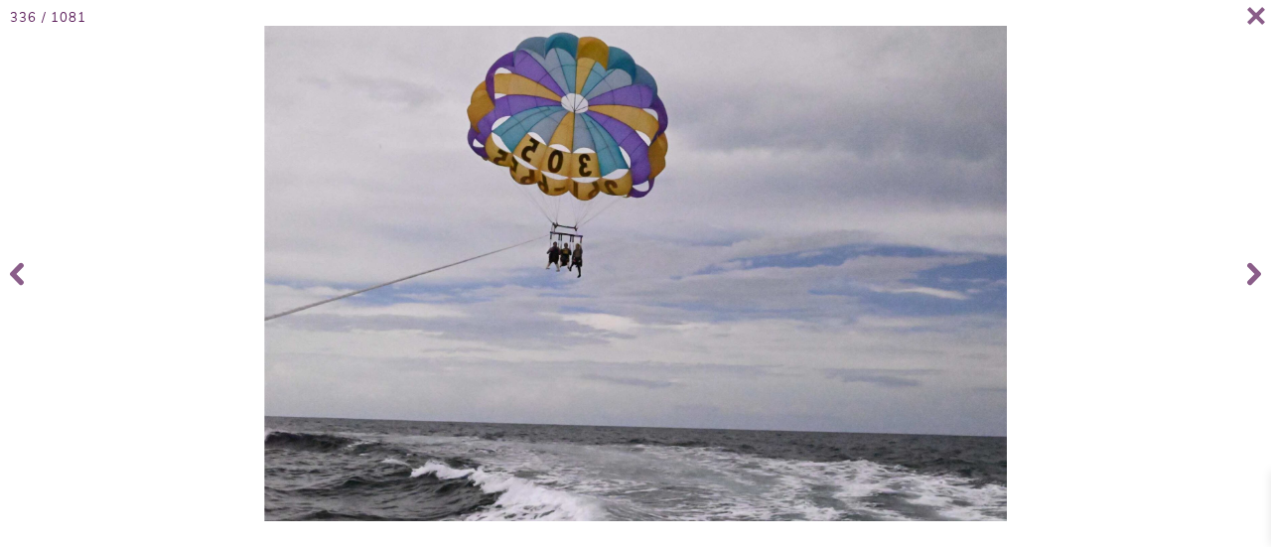
click at [588, 306] on img at bounding box center [635, 274] width 742 height 496
click at [1247, 17] on icon at bounding box center [1257, 16] width 20 height 20
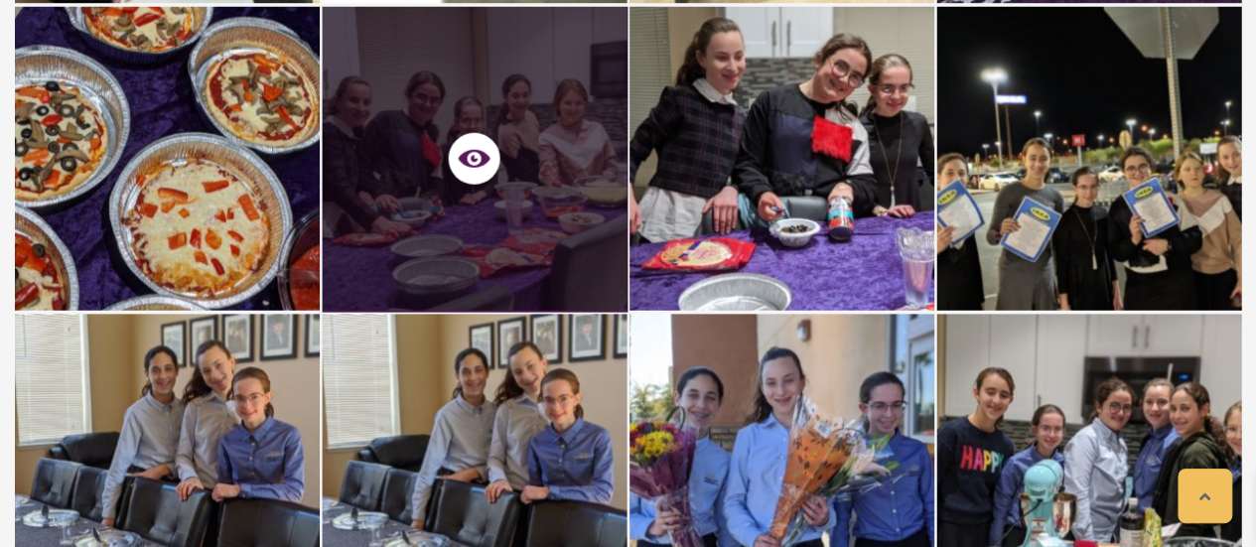
scroll to position [70652, 0]
